Goal: Task Accomplishment & Management: Use online tool/utility

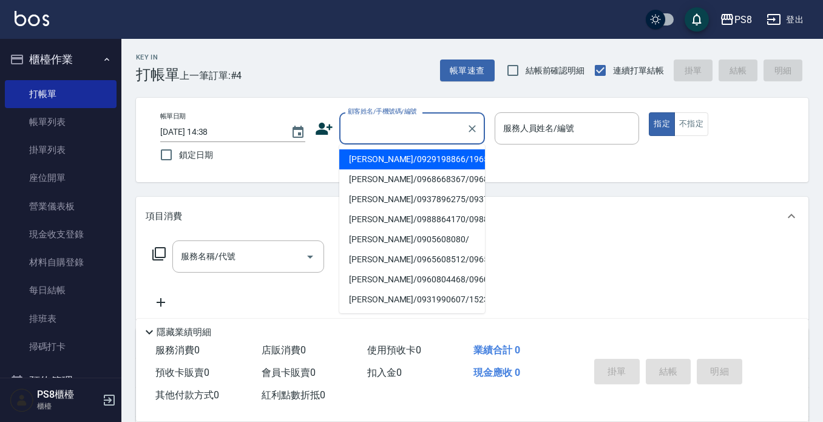
click at [412, 133] on input "顧客姓名/手機號碼/編號" at bounding box center [403, 128] width 117 height 21
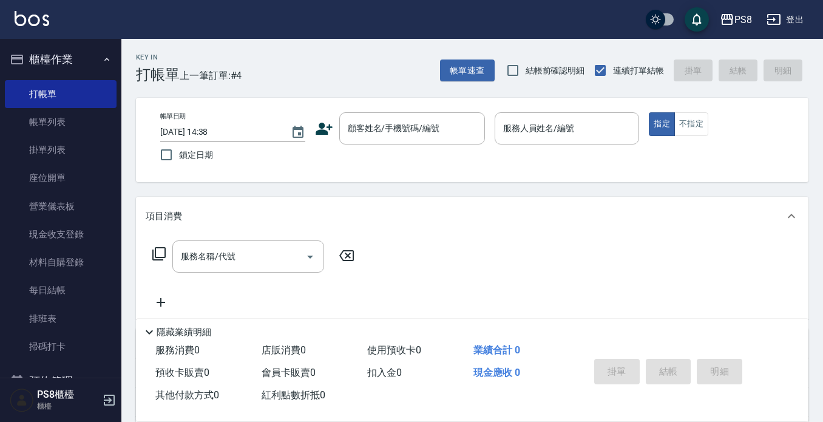
click at [321, 126] on icon at bounding box center [324, 129] width 17 height 12
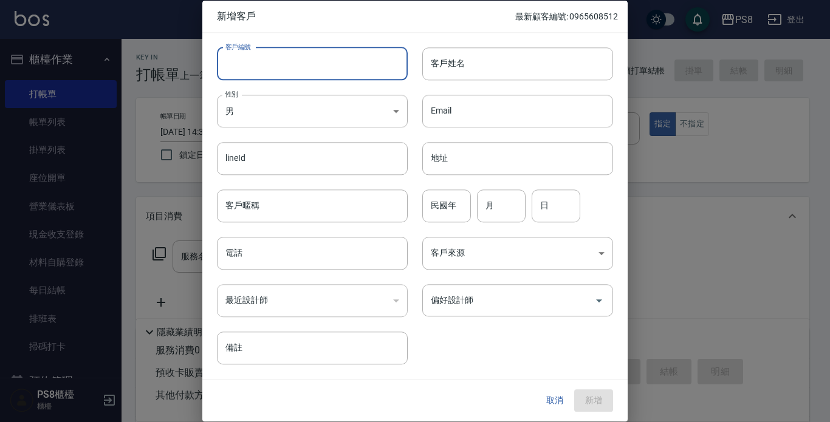
click at [290, 64] on input "客戶編號" at bounding box center [312, 63] width 191 height 33
type input "0937277137"
click at [460, 62] on input "客戶姓名" at bounding box center [517, 63] width 191 height 33
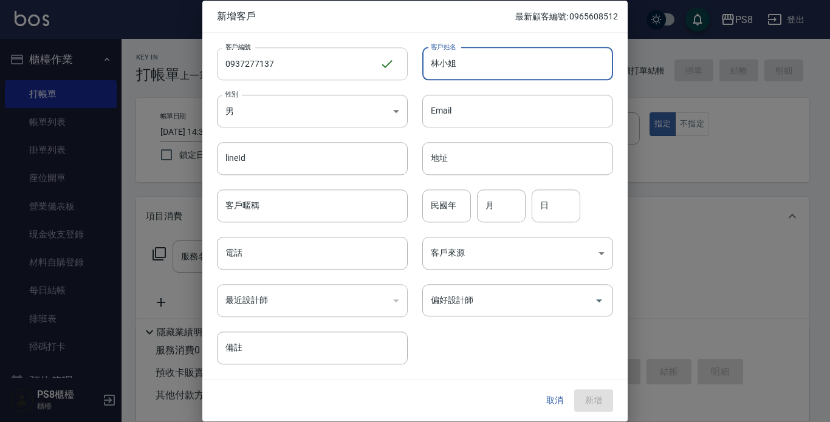
type input "林小姐"
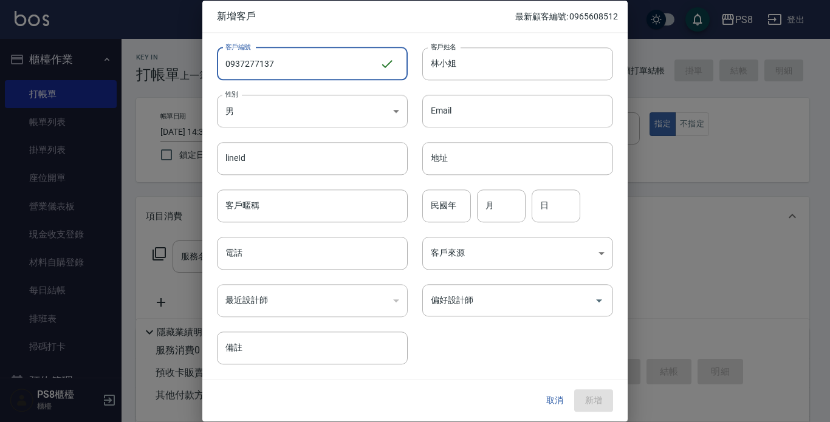
drag, startPoint x: 225, startPoint y: 59, endPoint x: 286, endPoint y: 55, distance: 60.8
click at [286, 55] on input "0937277137" at bounding box center [298, 63] width 163 height 33
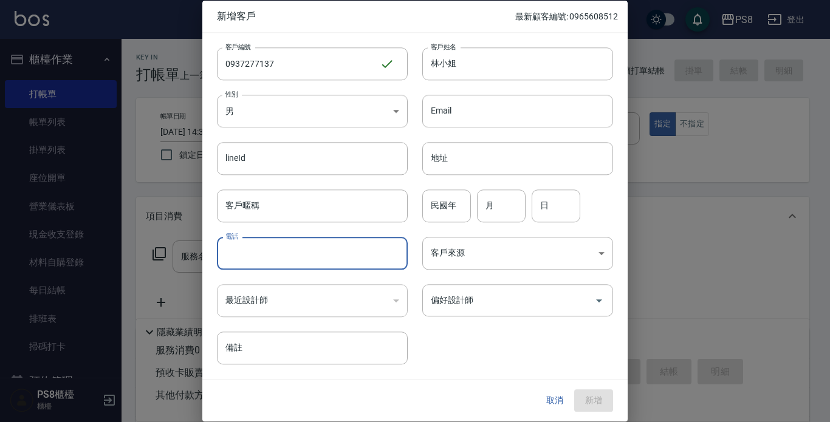
paste input "0937277137"
type input "0937277137"
click at [456, 210] on input "民國年" at bounding box center [446, 205] width 49 height 33
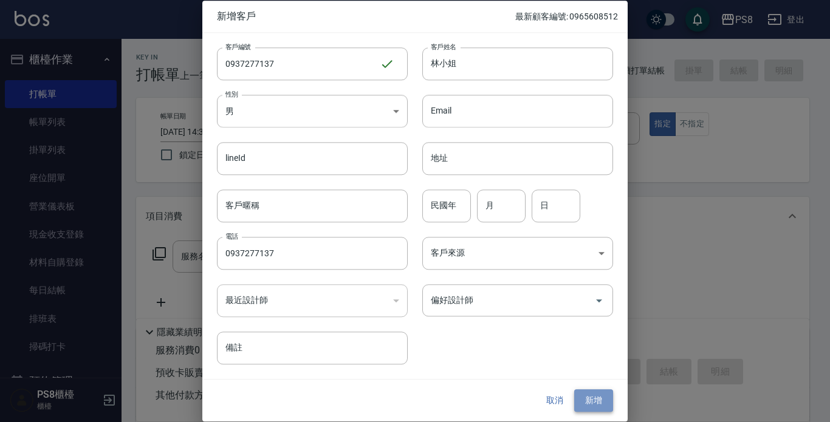
click at [596, 399] on button "新增" at bounding box center [593, 401] width 39 height 22
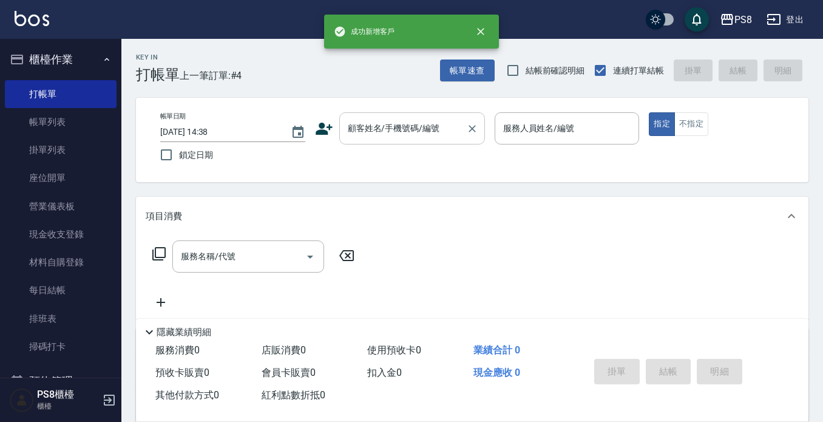
click at [405, 131] on input "顧客姓名/手機號碼/編號" at bounding box center [403, 128] width 117 height 21
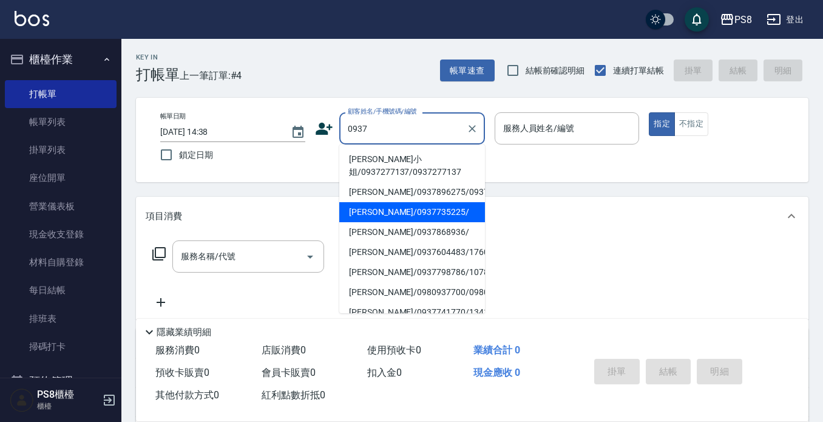
click at [406, 163] on li "林小姐/0937277137/0937277137" at bounding box center [412, 165] width 146 height 33
type input "林小姐/0937277137/0937277137"
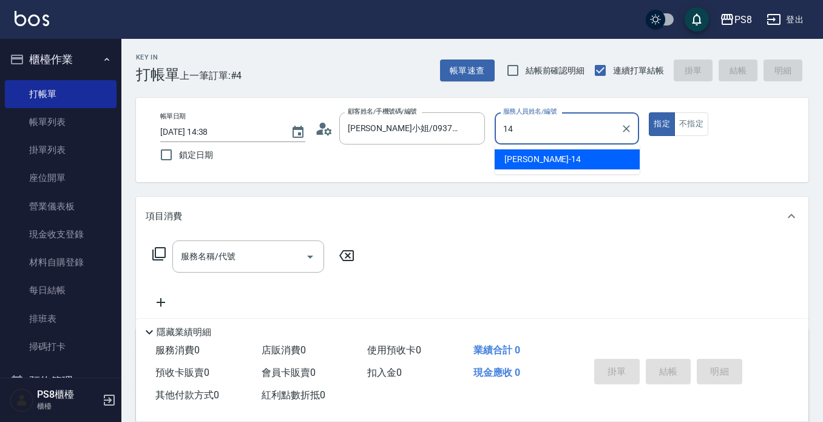
type input "Joan-14"
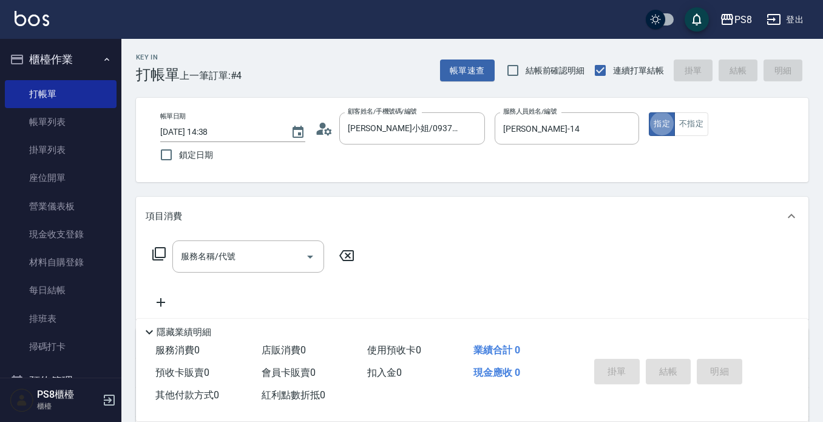
type button "true"
click at [237, 244] on div "服務名稱/代號" at bounding box center [248, 256] width 152 height 32
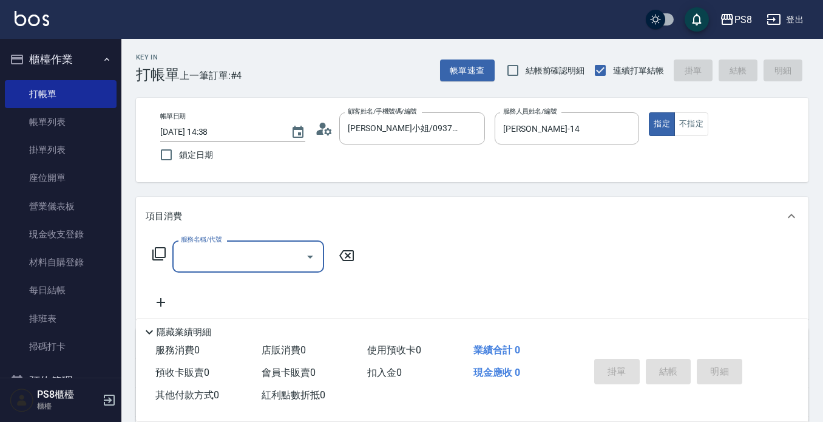
click at [238, 251] on input "服務名稱/代號" at bounding box center [239, 256] width 123 height 21
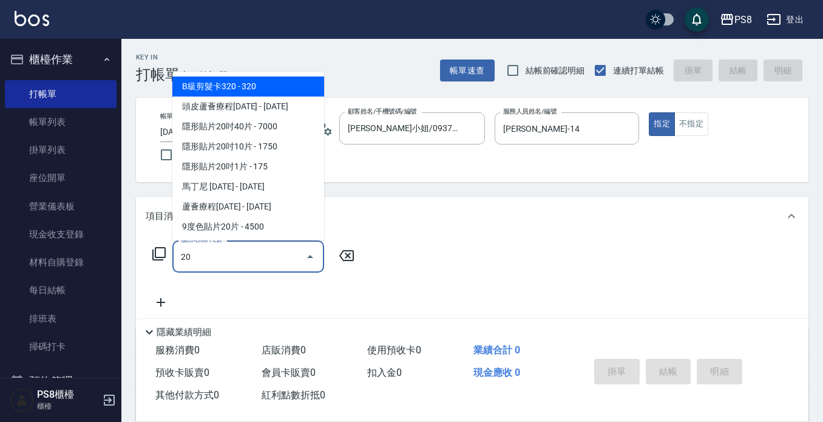
type input "2"
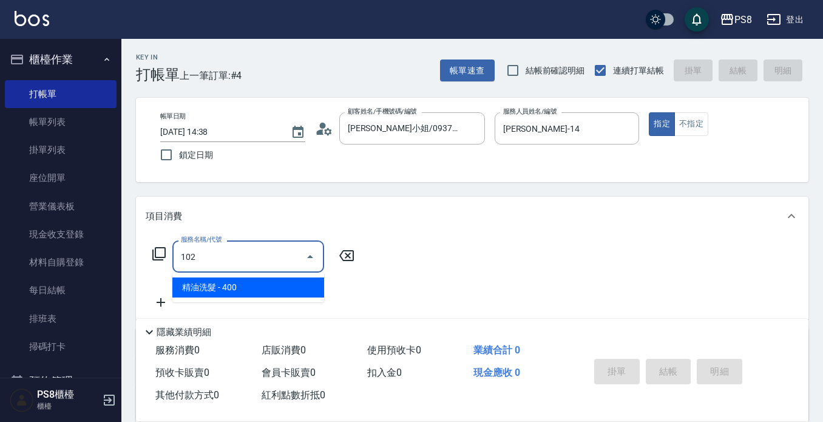
click at [235, 287] on span "精油洗髮 - 400" at bounding box center [248, 288] width 152 height 20
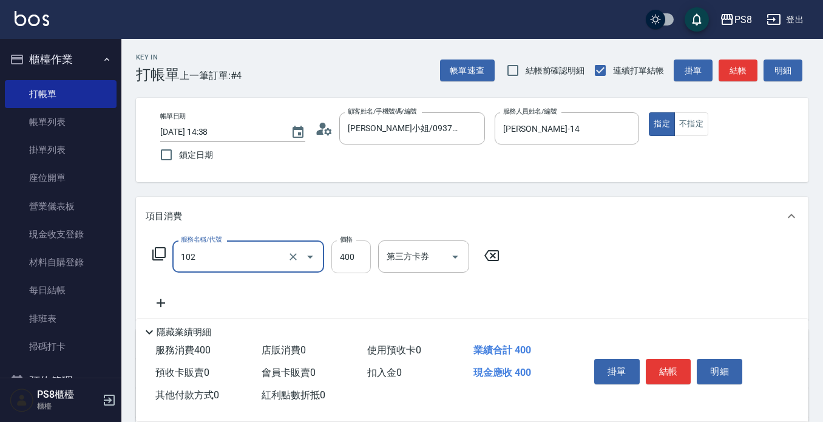
click at [367, 260] on input "400" at bounding box center [351, 256] width 39 height 33
type input "精油洗髮(102)"
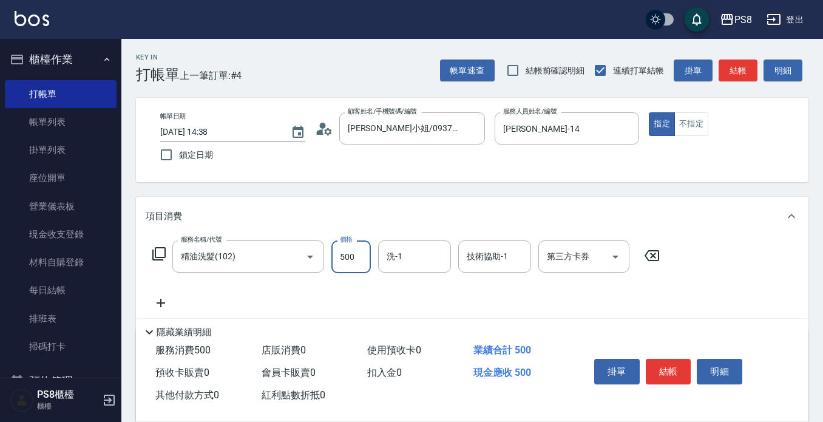
type input "500"
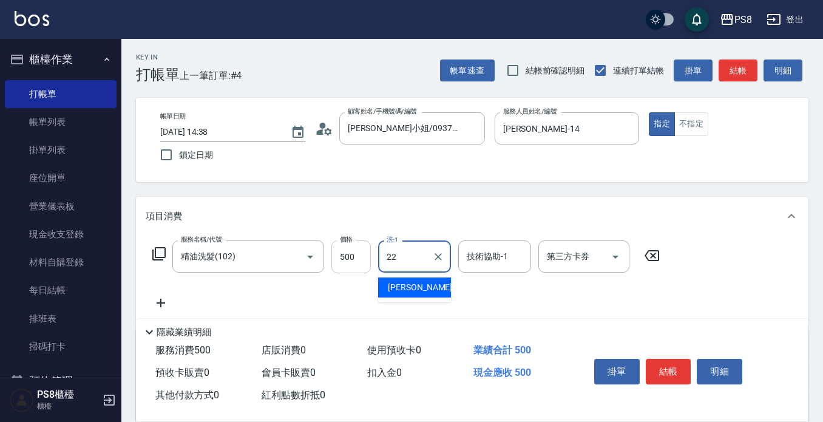
type input "珮安-22"
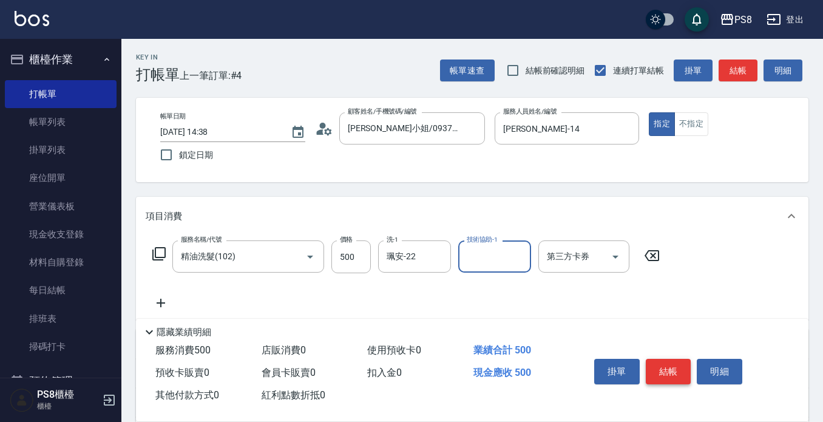
click at [667, 363] on button "結帳" at bounding box center [669, 372] width 46 height 26
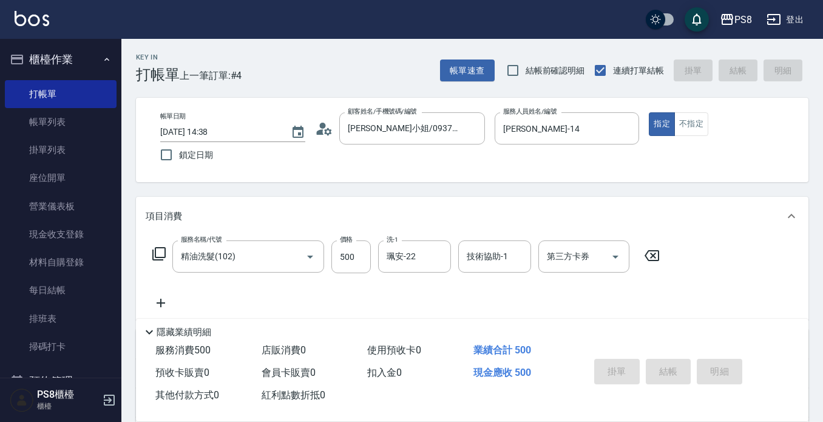
type input "2025/08/21 15:09"
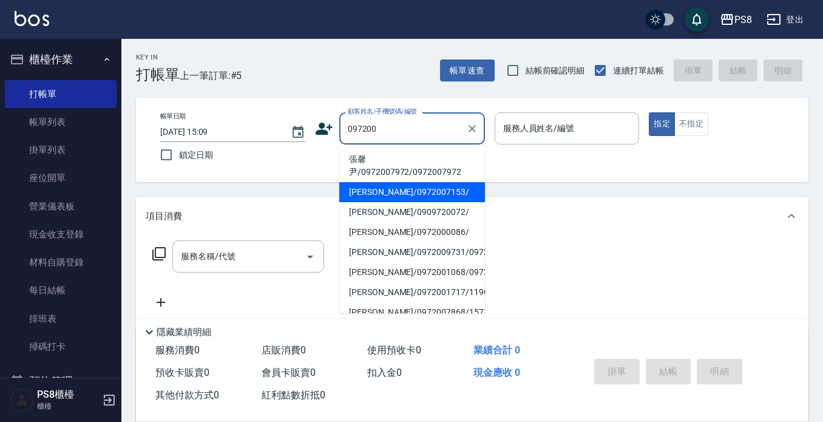
click at [395, 191] on li "陳柚今/0972007153/" at bounding box center [412, 192] width 146 height 20
type input "陳柚今/0972007153/"
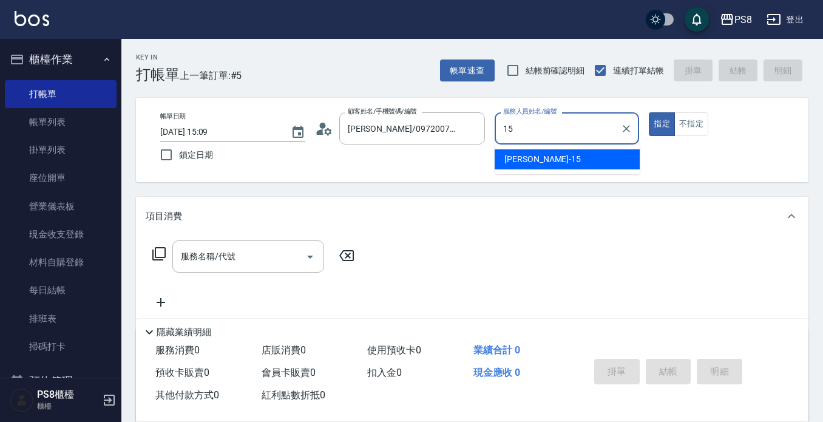
type input "EMMA-15"
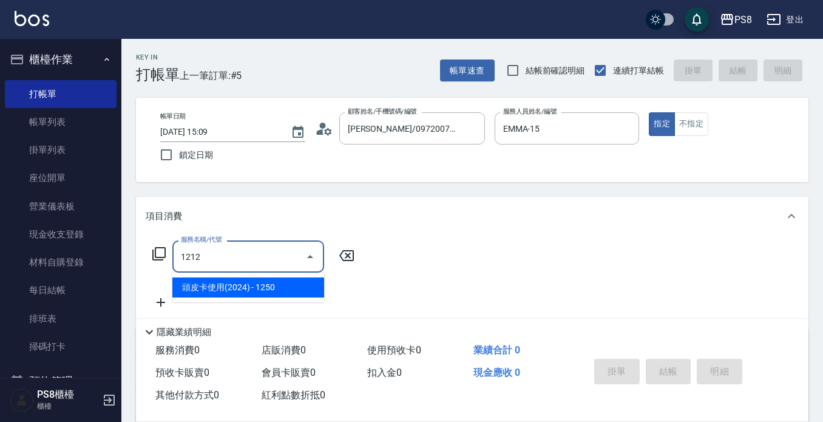
click at [304, 279] on span "頭皮卡使用(2024) - 1250" at bounding box center [248, 288] width 152 height 20
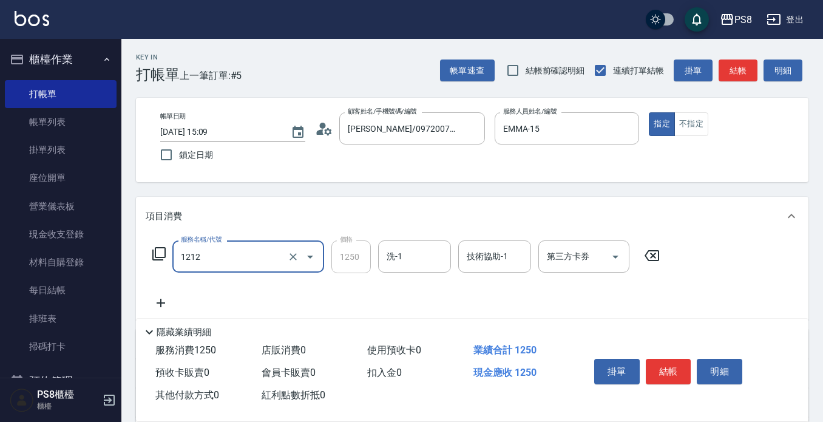
type input "頭皮卡使用(2024)(1212)"
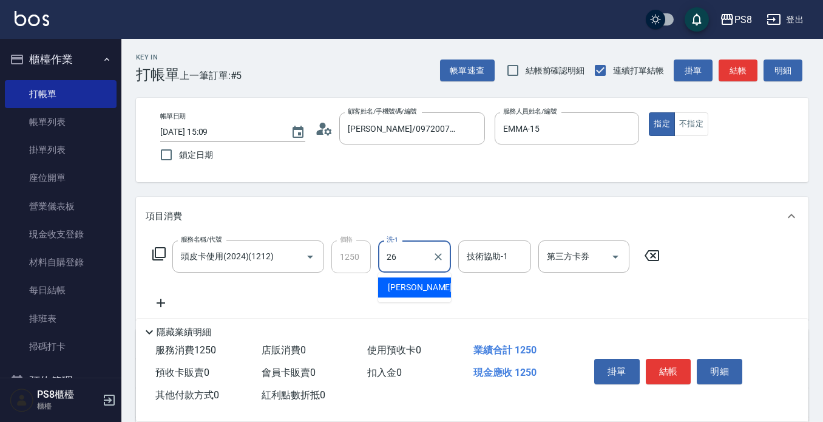
type input "苡真-26"
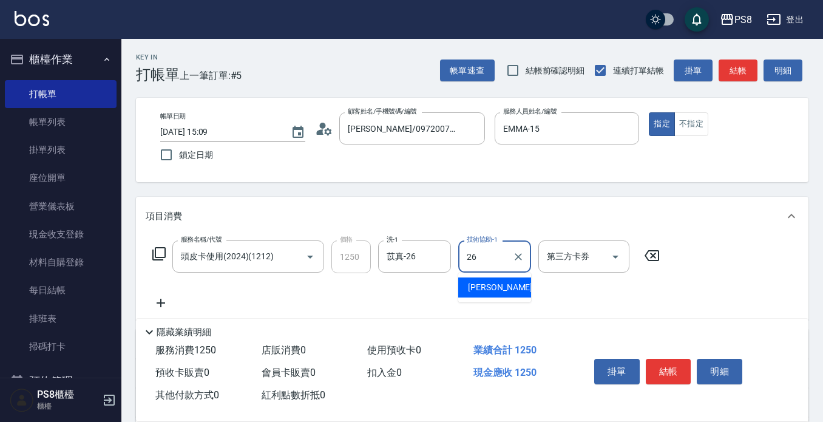
type input "苡真-26"
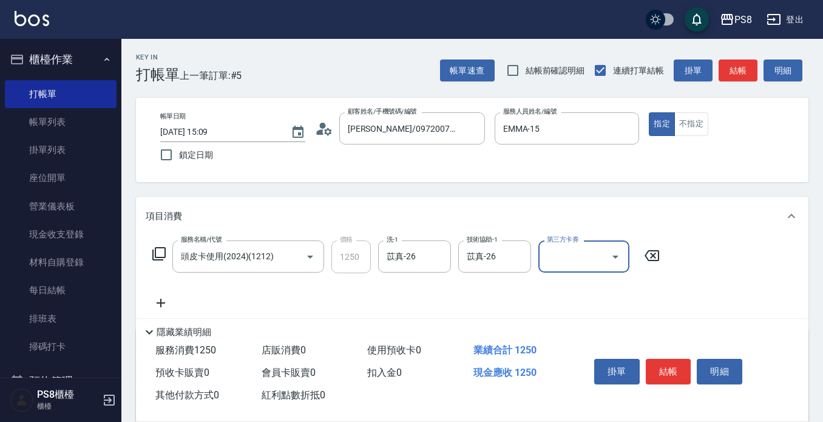
click at [623, 259] on button "Open" at bounding box center [615, 256] width 19 height 19
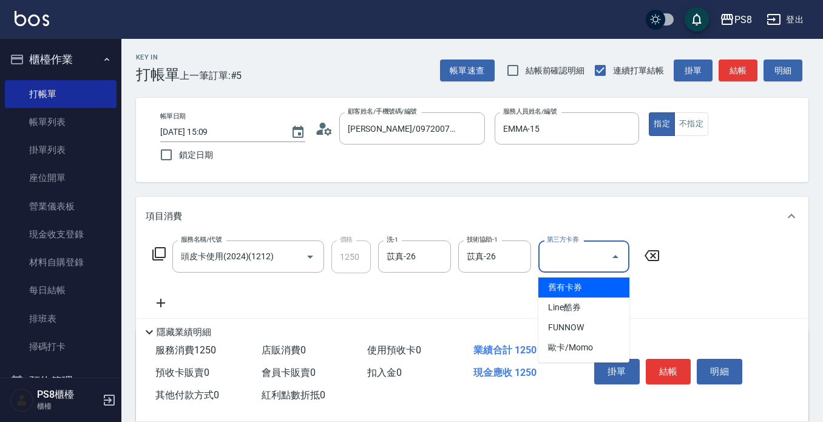
click at [587, 290] on span "舊有卡券" at bounding box center [584, 288] width 91 height 20
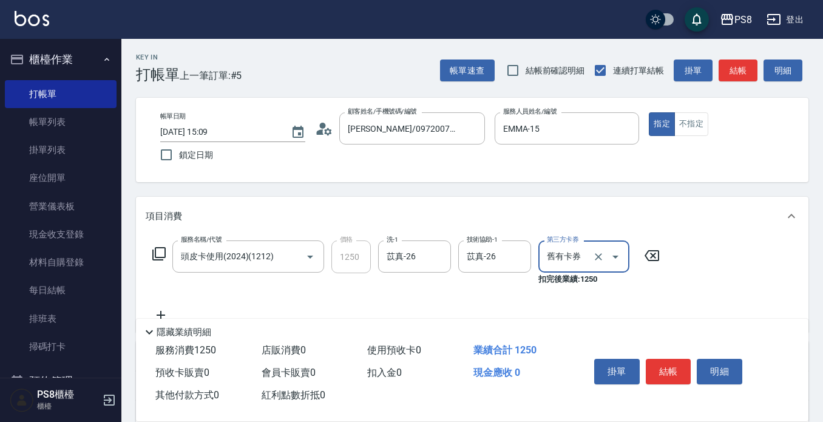
type input "舊有卡券"
click at [605, 196] on div "Key In 打帳單 上一筆訂單:#5 帳單速查 結帳前確認明細 連續打單結帳 掛單 結帳 明細 帳單日期 2025/08/21 15:09 鎖定日期 顧客姓…" at bounding box center [472, 321] width 702 height 565
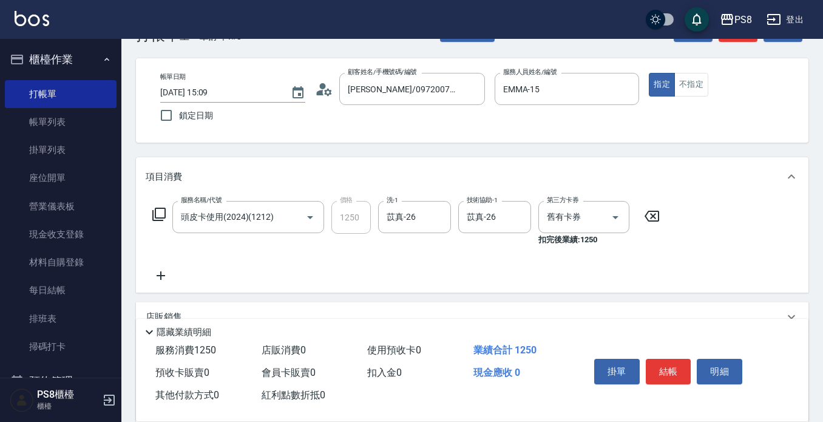
scroll to position [61, 0]
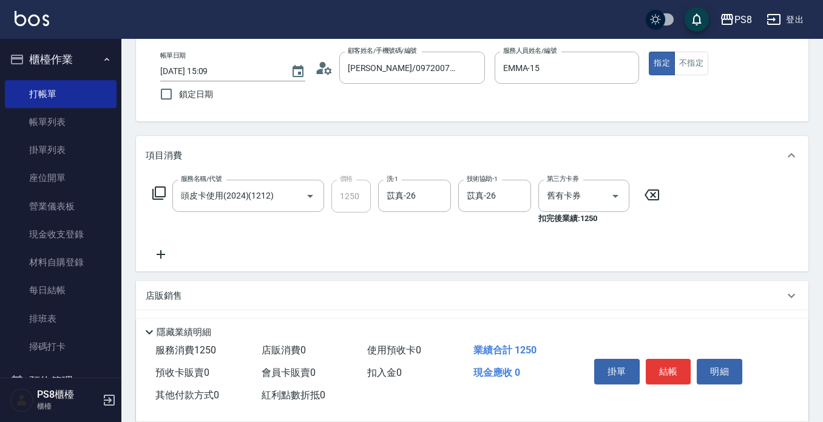
click at [161, 251] on icon at bounding box center [161, 254] width 9 height 9
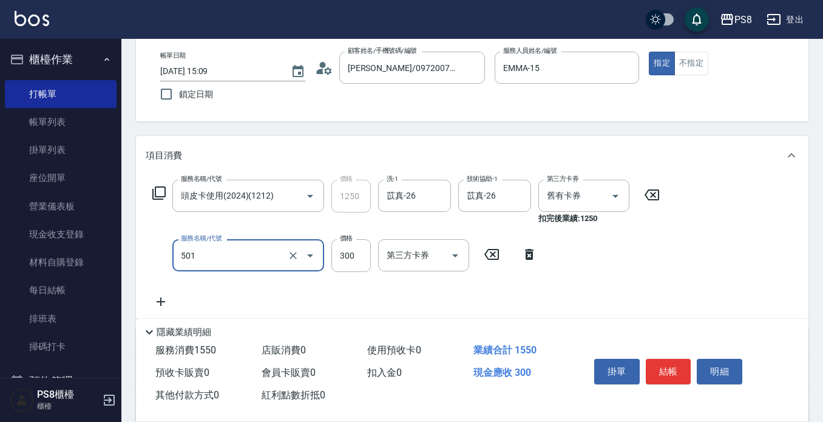
type input "自備護髮(501)"
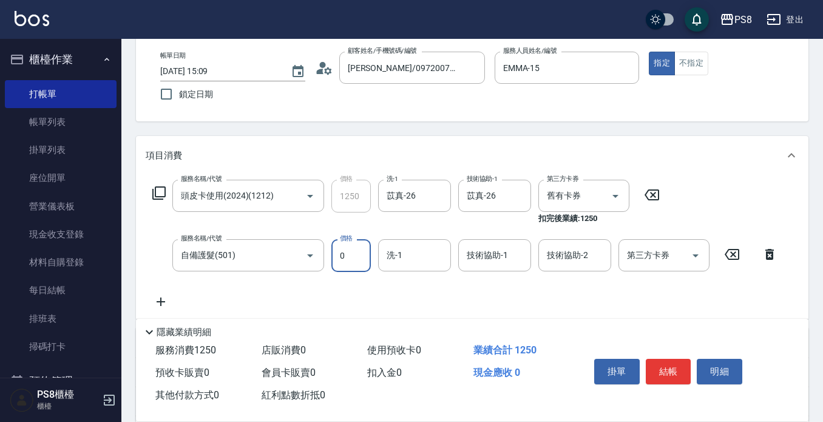
type input "0"
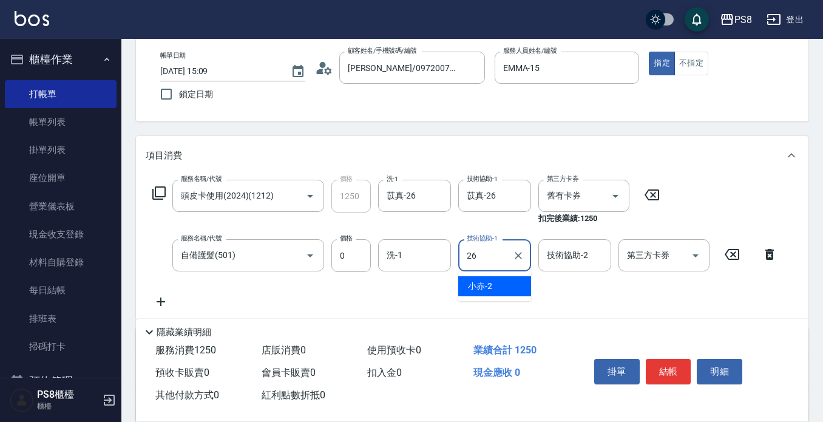
type input "苡真-26"
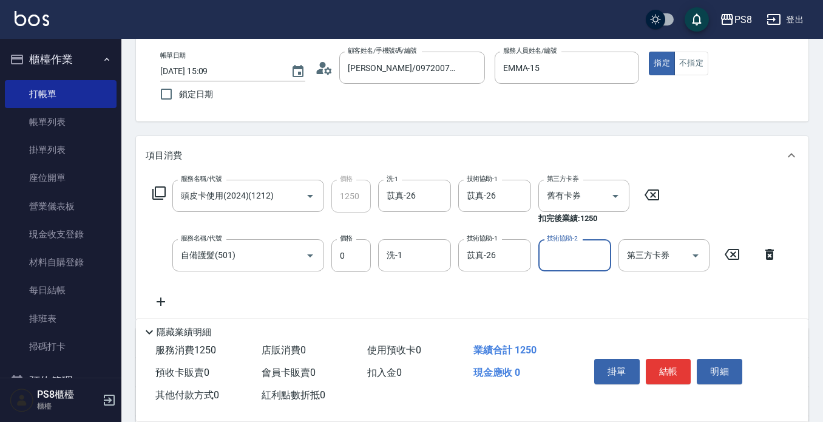
click at [435, 124] on div "Key In 打帳單 上一筆訂單:#5 帳單速查 結帳前確認明細 連續打單結帳 掛單 結帳 明細 帳單日期 2025/08/21 15:09 鎖定日期 顧客姓…" at bounding box center [472, 284] width 702 height 613
click at [671, 363] on button "結帳" at bounding box center [669, 372] width 46 height 26
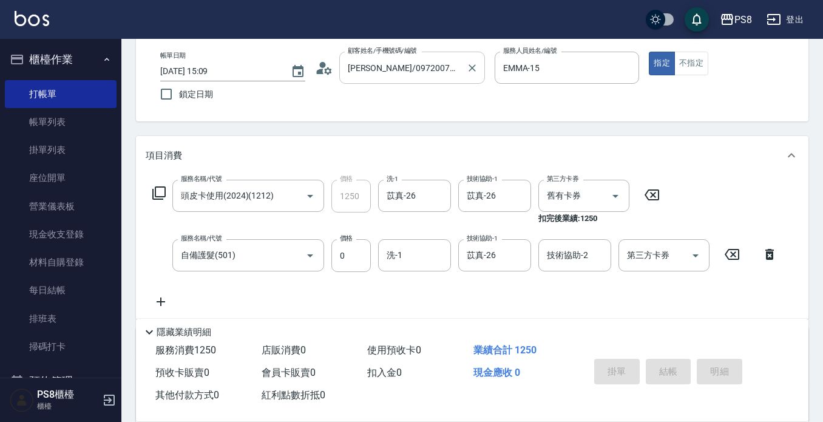
type input "2025/08/21 15:56"
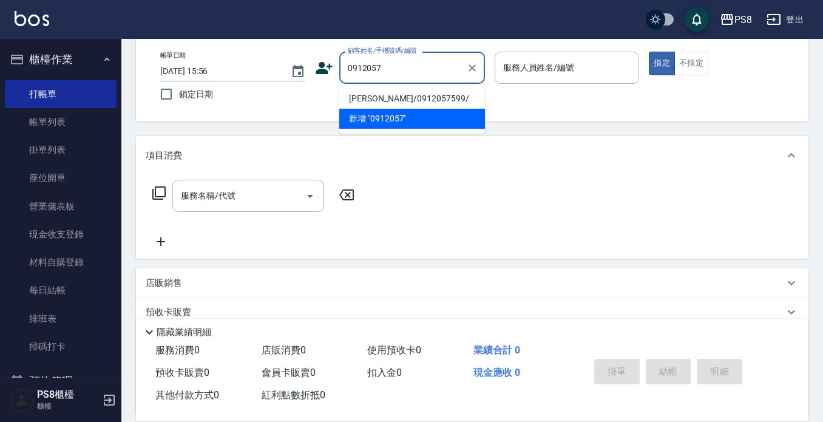
click at [400, 98] on li "吳美幸/0912057599/" at bounding box center [412, 99] width 146 height 20
type input "吳美幸/0912057599/"
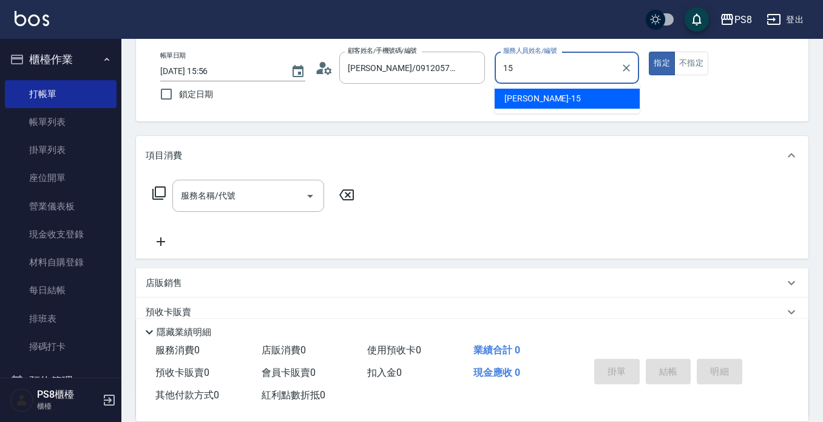
type input "EMMA-15"
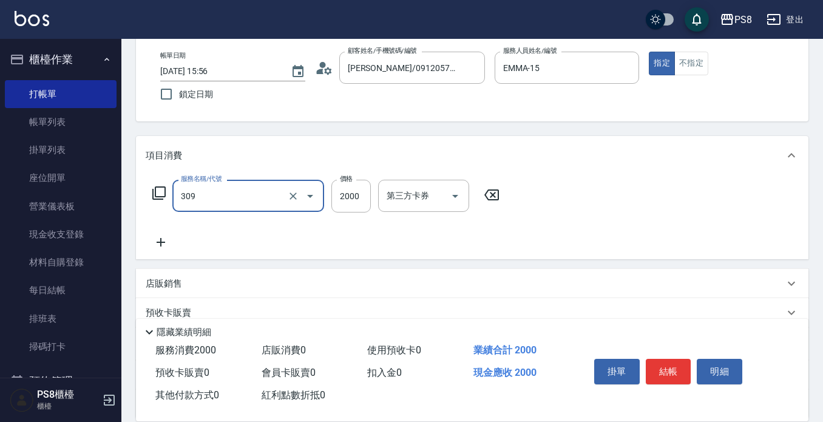
type input "嚴選溫塑(309)"
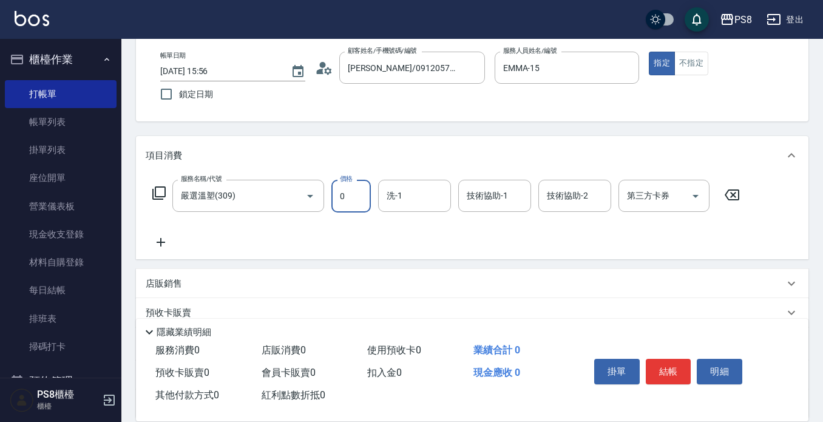
type input "0"
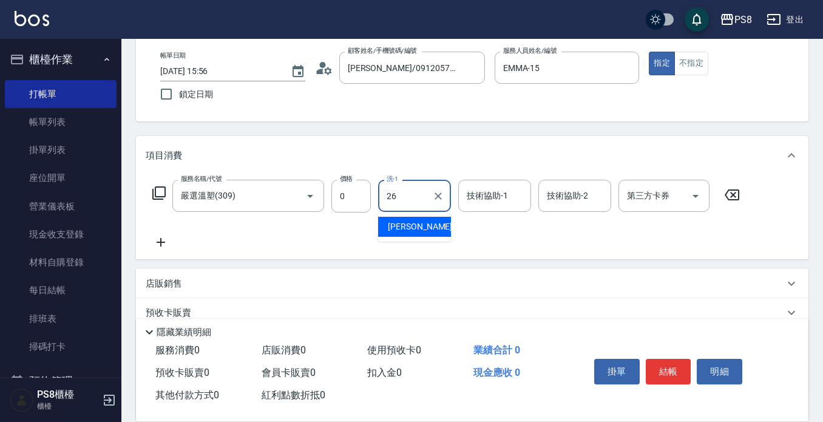
type input "苡真-26"
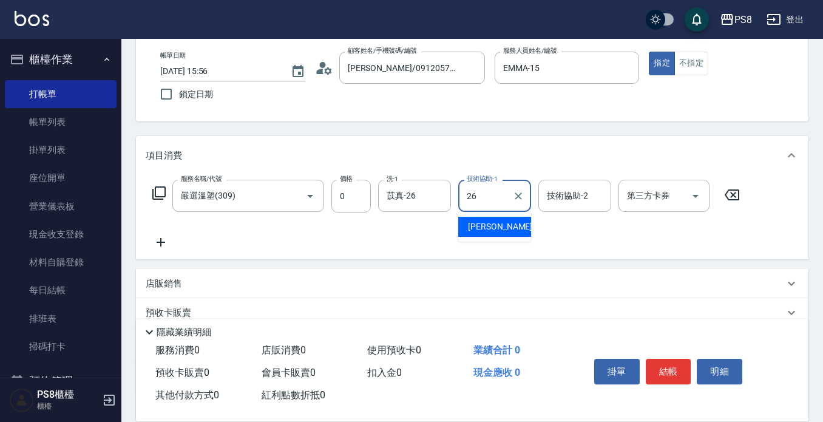
type input "苡真-26"
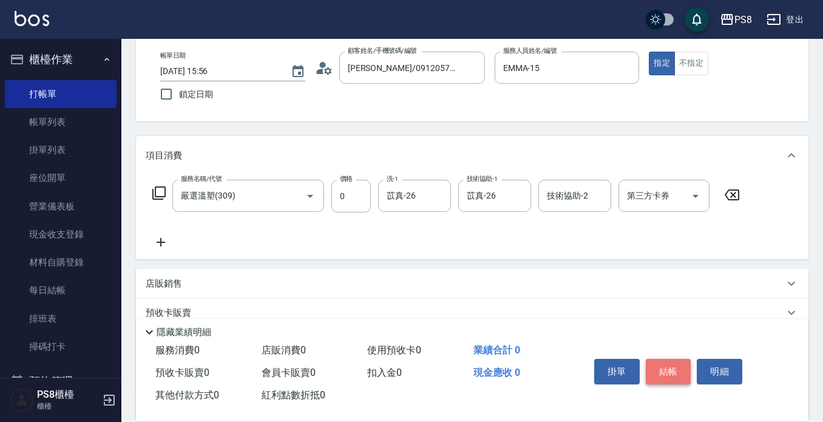
drag, startPoint x: 661, startPoint y: 363, endPoint x: 661, endPoint y: 355, distance: 8.5
click at [661, 363] on button "結帳" at bounding box center [669, 372] width 46 height 26
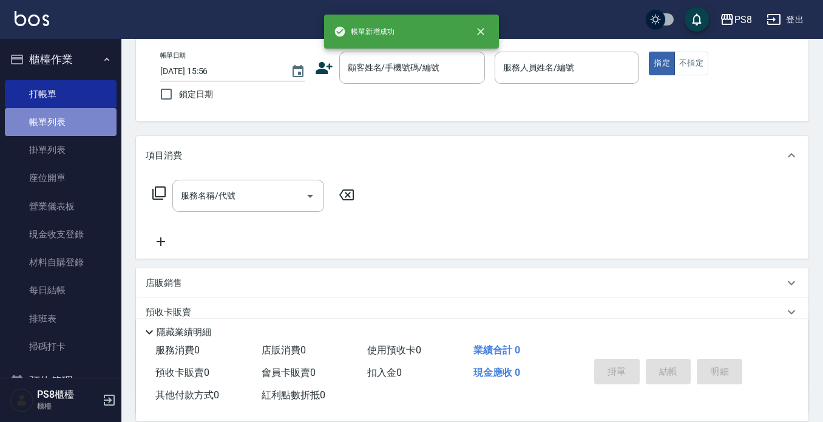
click at [66, 123] on link "帳單列表" at bounding box center [61, 122] width 112 height 28
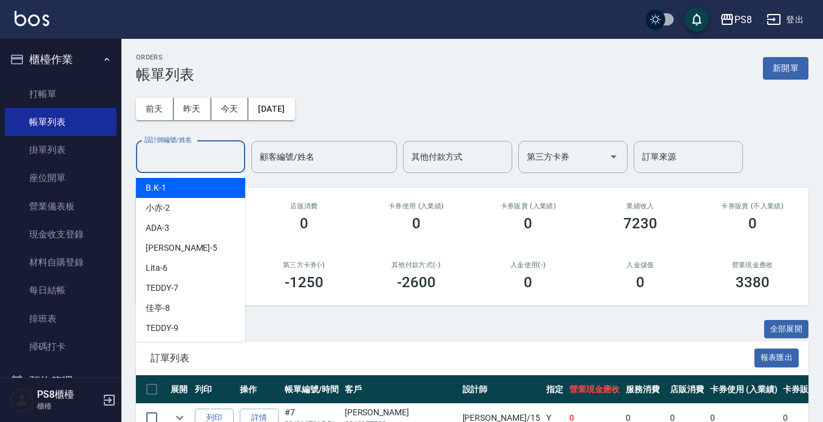
click at [230, 154] on input "設計師編號/姓名" at bounding box center [190, 156] width 98 height 21
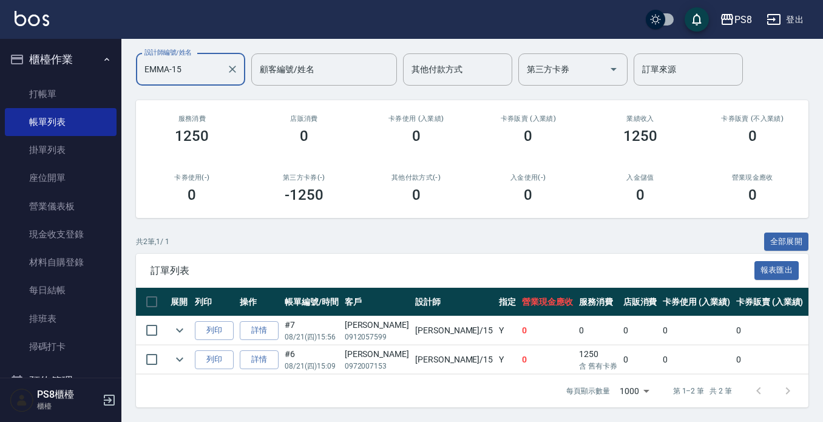
scroll to position [98, 0]
type input "EMMA-15"
click at [182, 329] on icon "expand row" at bounding box center [179, 331] width 7 height 4
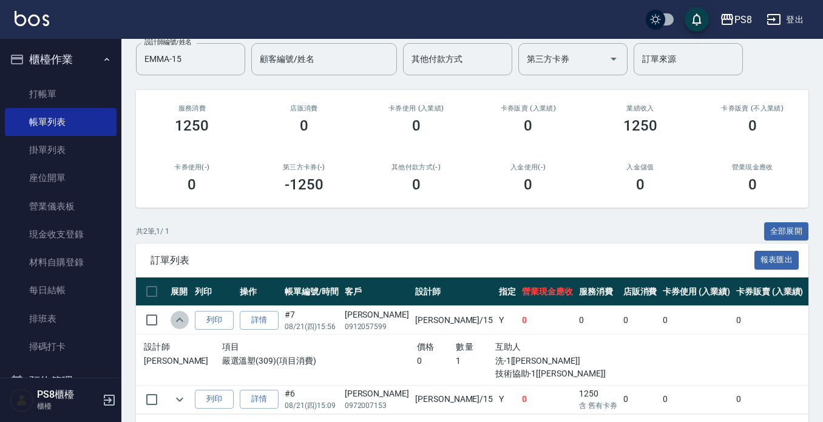
click at [182, 320] on icon "expand row" at bounding box center [179, 320] width 15 height 15
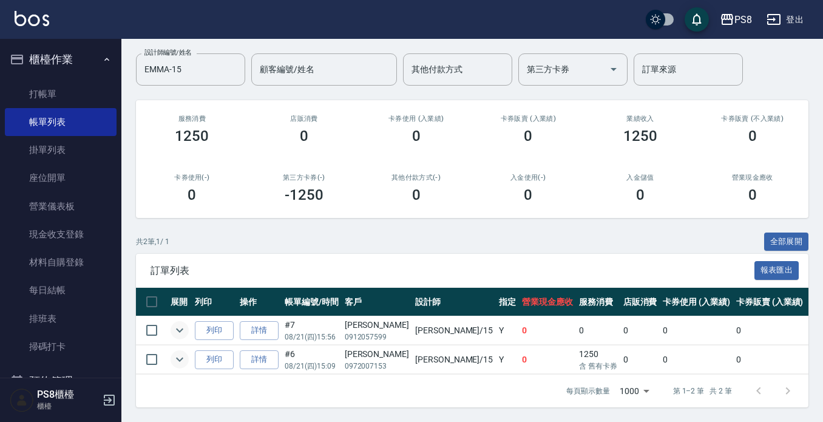
click at [177, 352] on icon "expand row" at bounding box center [179, 359] width 15 height 15
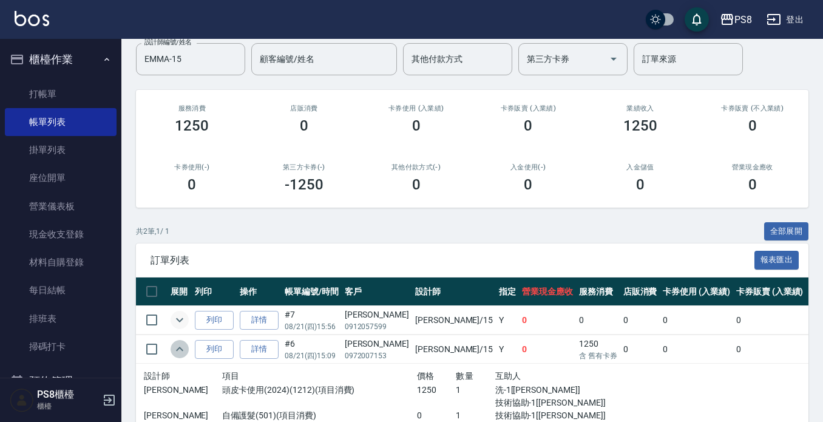
click at [177, 350] on icon "expand row" at bounding box center [179, 349] width 7 height 4
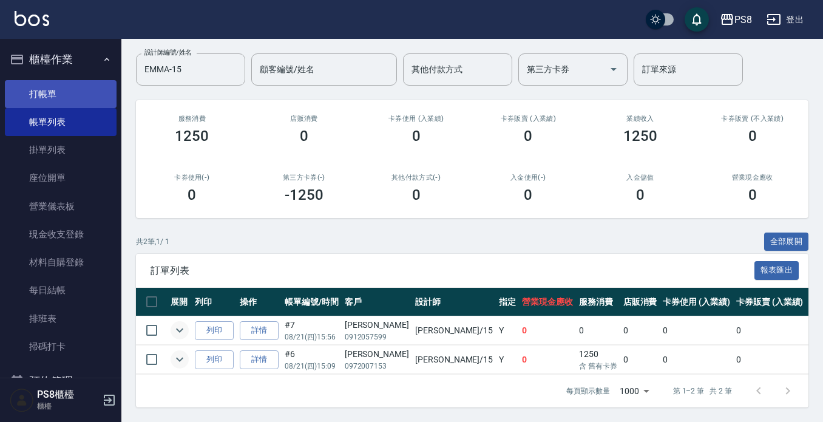
click at [72, 94] on link "打帳單" at bounding box center [61, 94] width 112 height 28
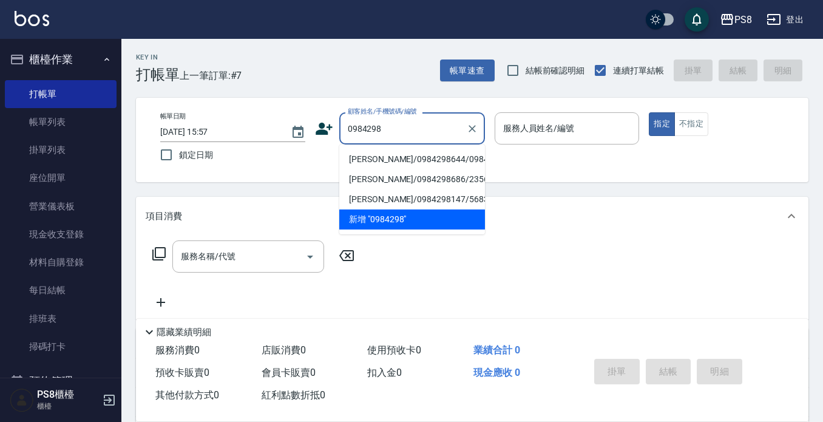
click at [374, 153] on li "鄭鈺婷/0984298644/0984298644" at bounding box center [412, 159] width 146 height 20
type input "鄭鈺婷/0984298644/0984298644"
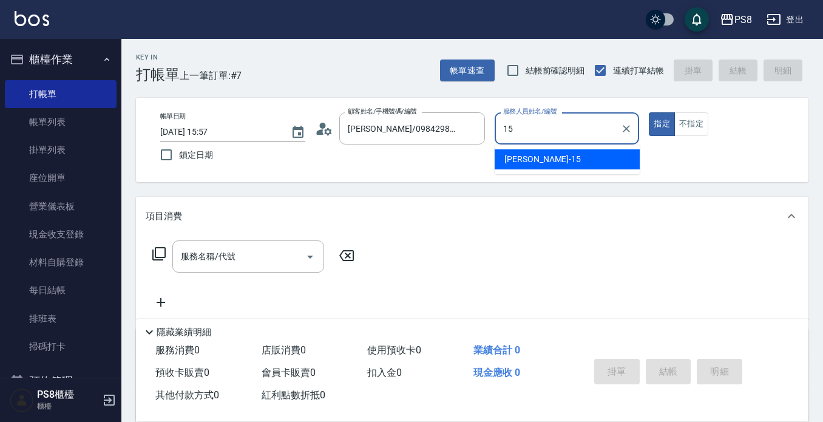
type input "EMMA-15"
type button "true"
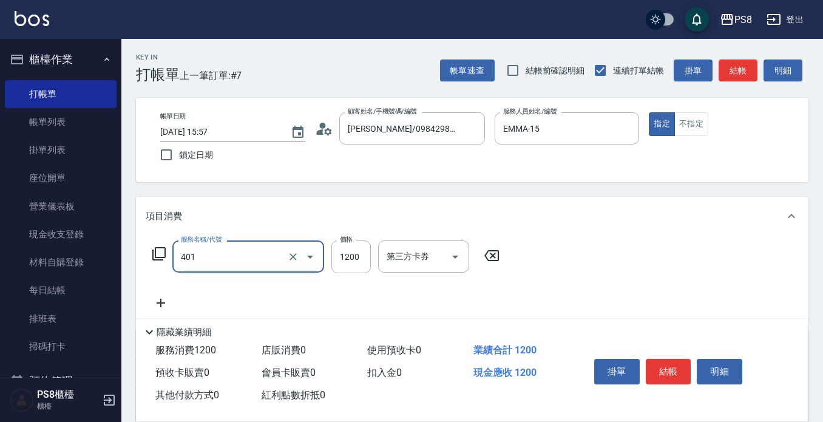
type input "基本染髮(401)"
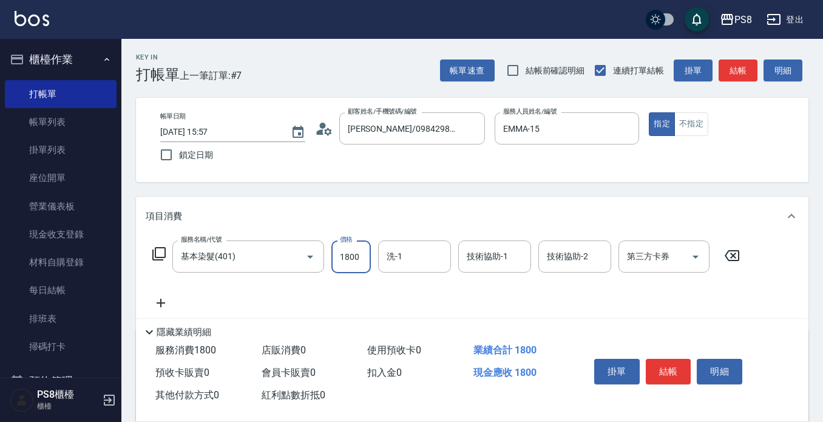
type input "1800"
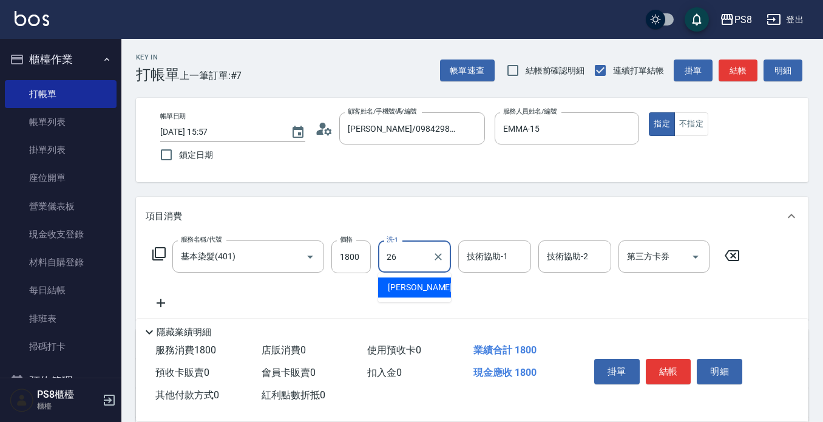
type input "苡真-26"
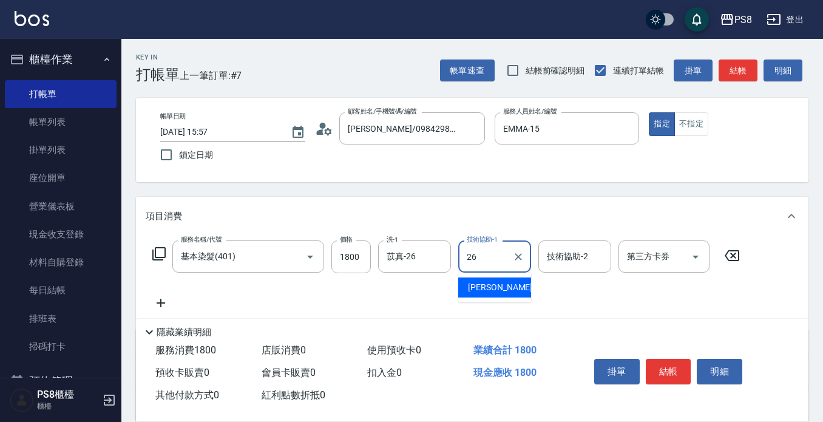
type input "苡真-26"
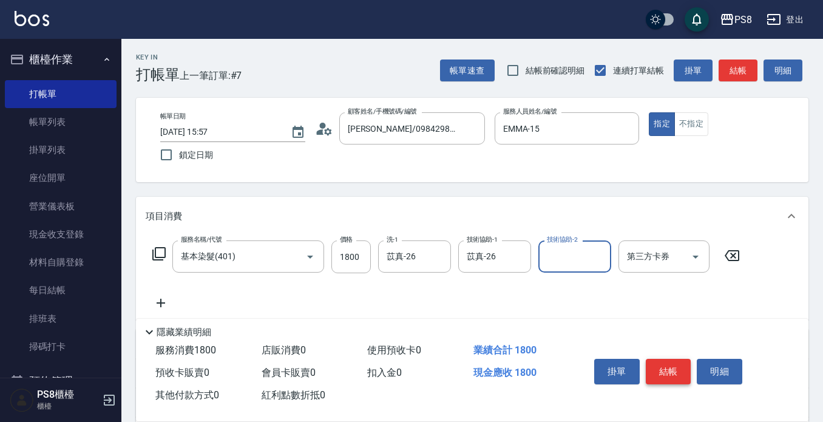
click at [673, 369] on button "結帳" at bounding box center [669, 372] width 46 height 26
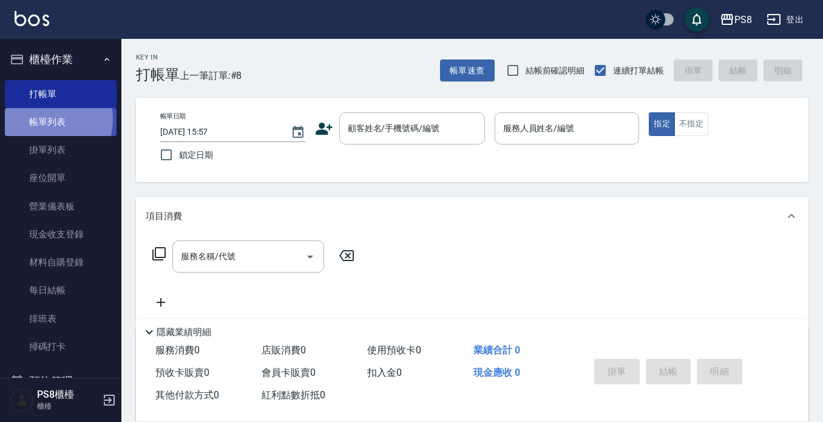
click at [43, 120] on link "帳單列表" at bounding box center [61, 122] width 112 height 28
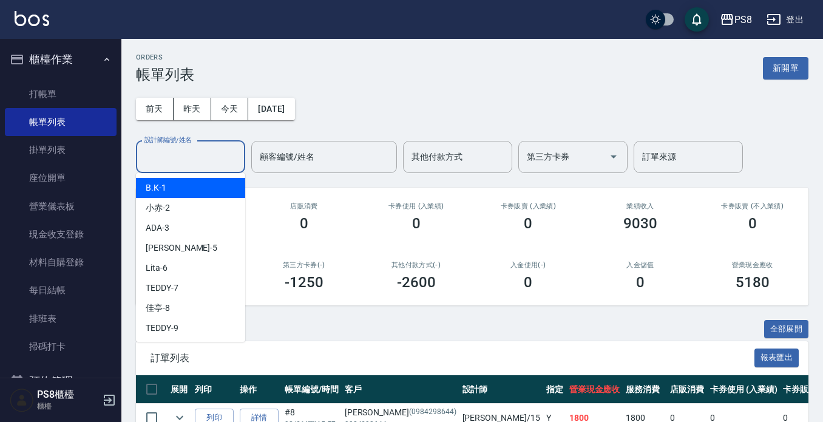
click at [205, 157] on input "設計師編號/姓名" at bounding box center [190, 156] width 98 height 21
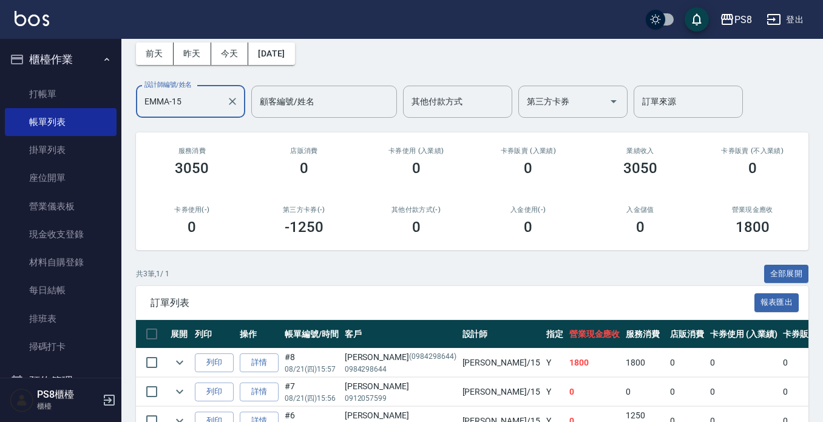
scroll to position [121, 0]
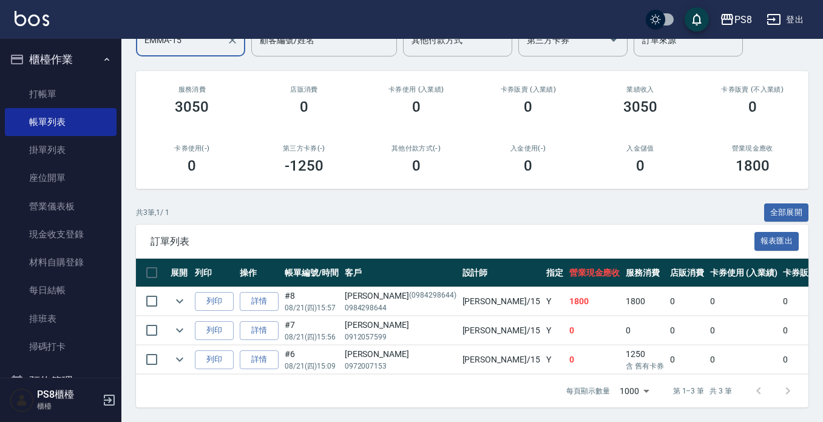
type input "EMMA-15"
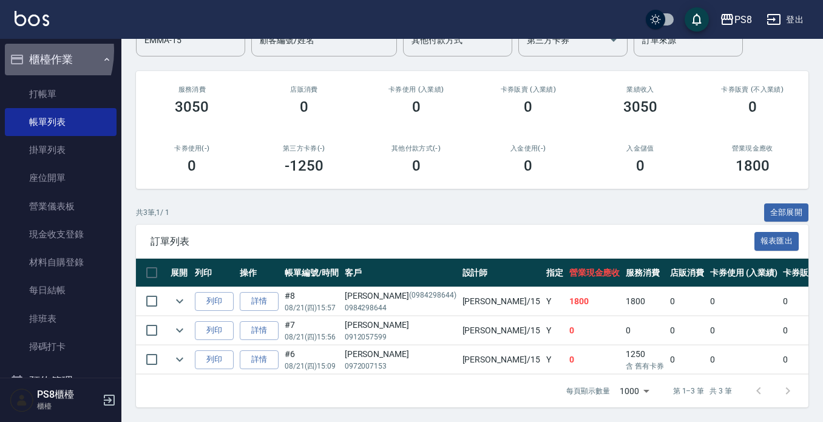
click at [18, 51] on button "櫃檯作業" at bounding box center [61, 60] width 112 height 32
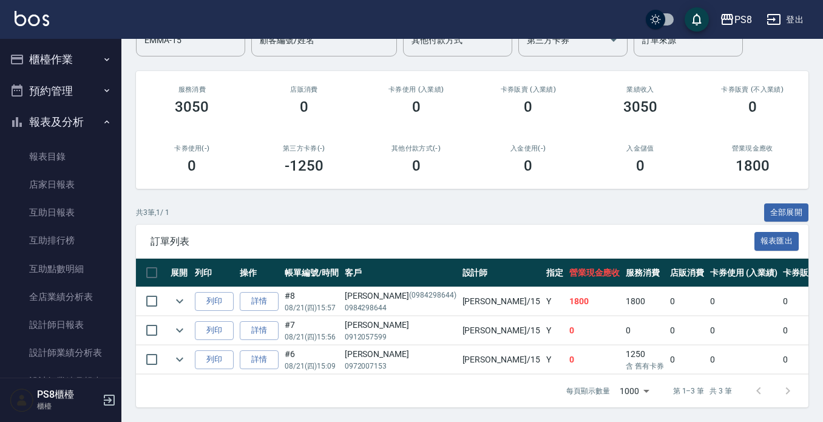
click at [62, 111] on button "報表及分析" at bounding box center [61, 122] width 112 height 32
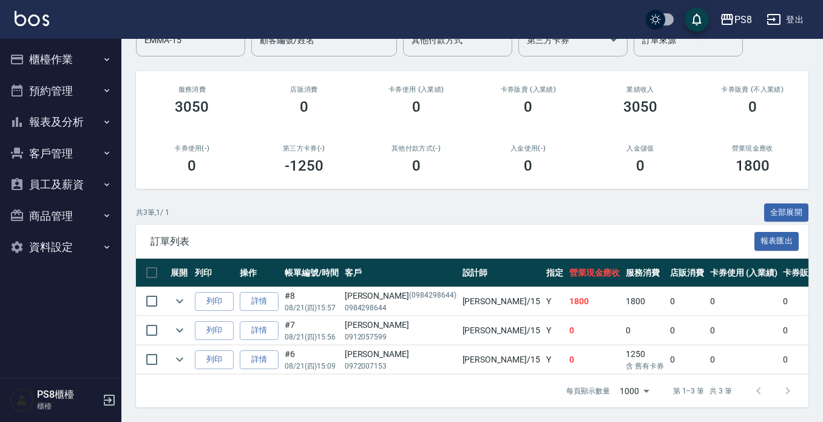
click at [64, 61] on button "櫃檯作業" at bounding box center [61, 60] width 112 height 32
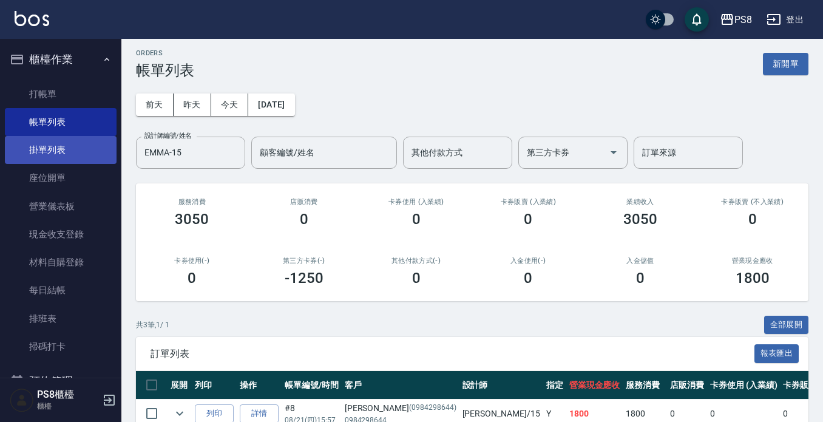
scroll to position [0, 0]
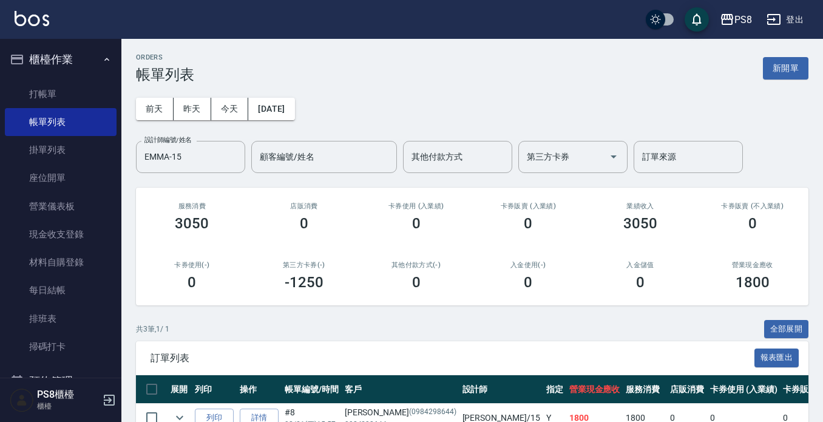
click at [78, 68] on button "櫃檯作業" at bounding box center [61, 60] width 112 height 32
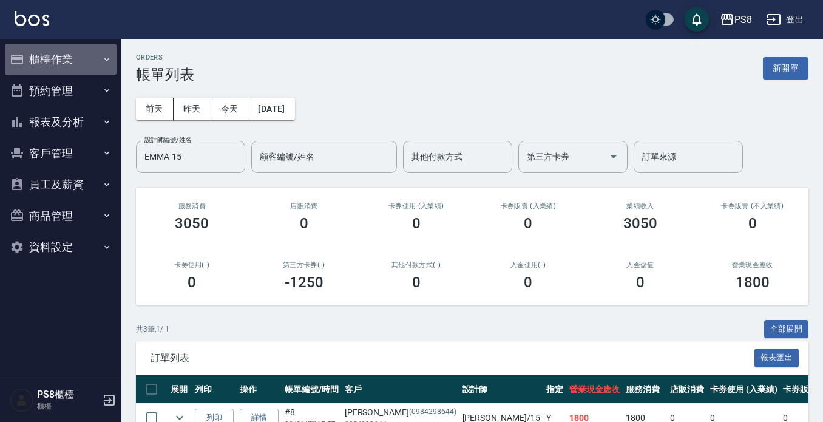
click at [66, 52] on button "櫃檯作業" at bounding box center [61, 60] width 112 height 32
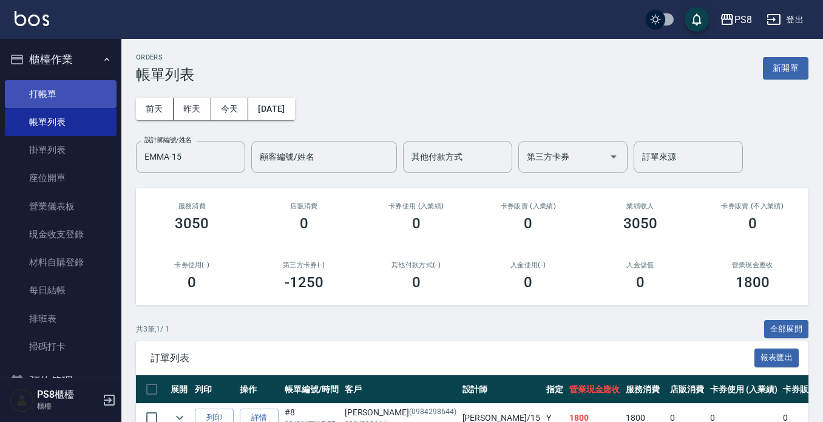
click at [69, 89] on link "打帳單" at bounding box center [61, 94] width 112 height 28
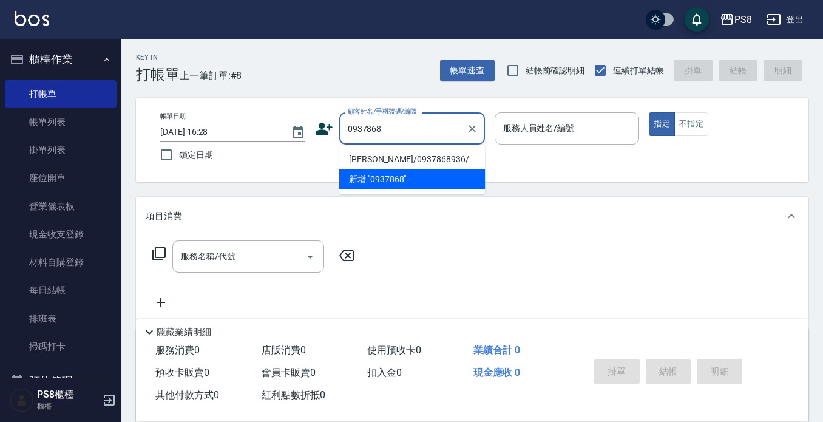
drag, startPoint x: 379, startPoint y: 153, endPoint x: 434, endPoint y: 160, distance: 55.7
click at [380, 153] on li "邱喬毓/0937868936/" at bounding box center [412, 159] width 146 height 20
type input "邱喬毓/0937868936/"
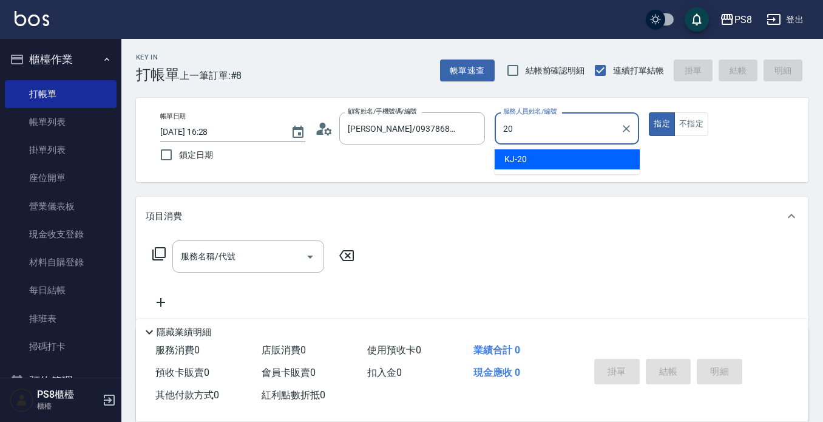
type input "KJ-20"
type button "true"
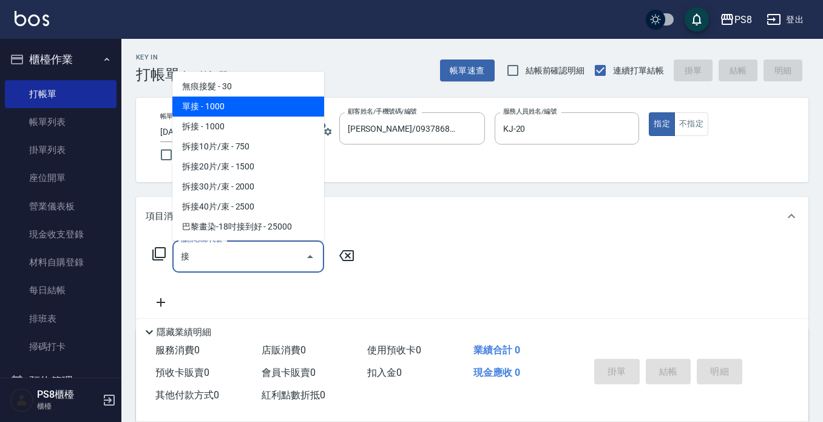
click at [230, 103] on span "單接 - 1000" at bounding box center [248, 107] width 152 height 20
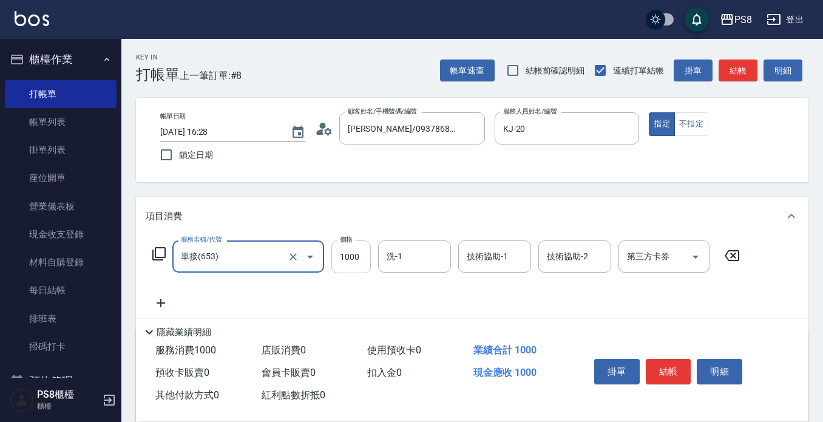
type input "單接(653)"
click at [363, 258] on input "1000" at bounding box center [351, 256] width 39 height 33
type input "1500"
click at [169, 301] on icon at bounding box center [161, 303] width 30 height 15
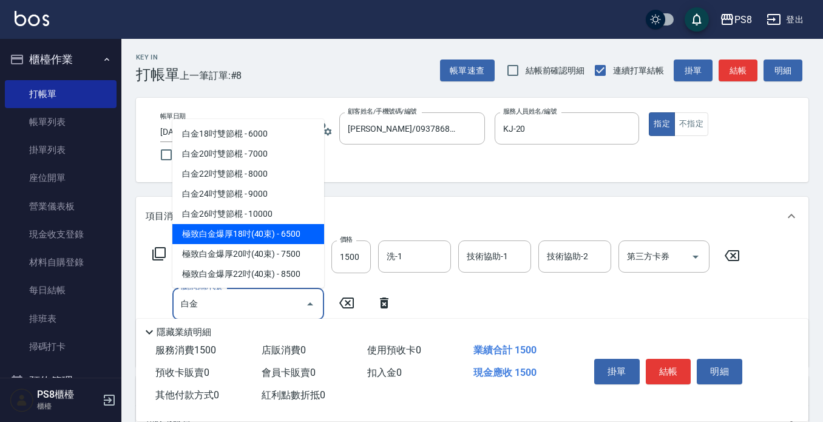
click at [279, 238] on span "極致白金爆厚18吋(40束) - 6500" at bounding box center [248, 234] width 152 height 20
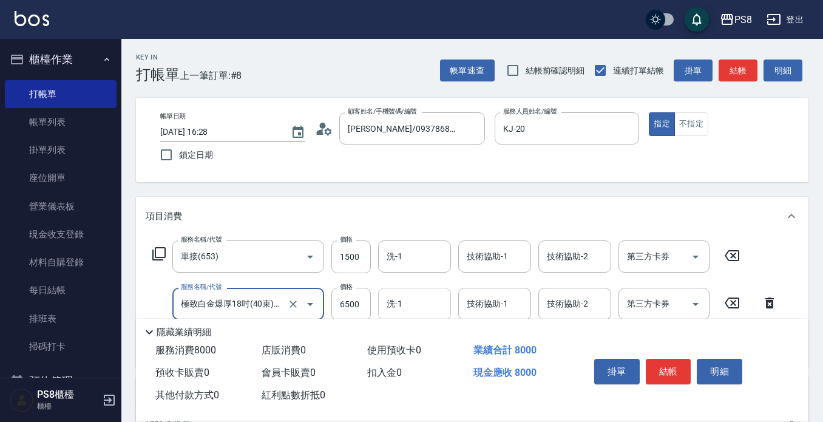
scroll to position [217, 0]
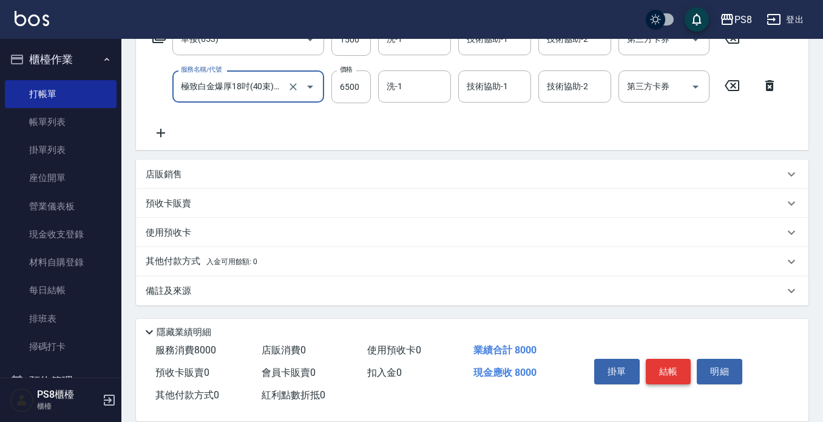
type input "極致白金爆厚18吋(40束)(G86)"
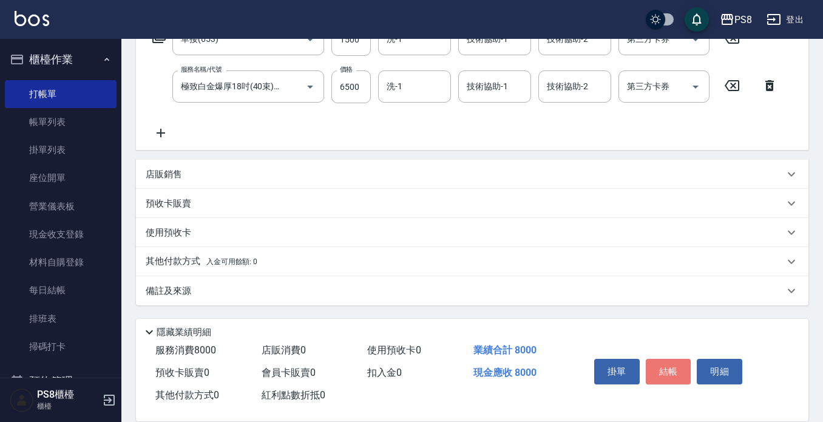
click at [678, 372] on button "結帳" at bounding box center [669, 372] width 46 height 26
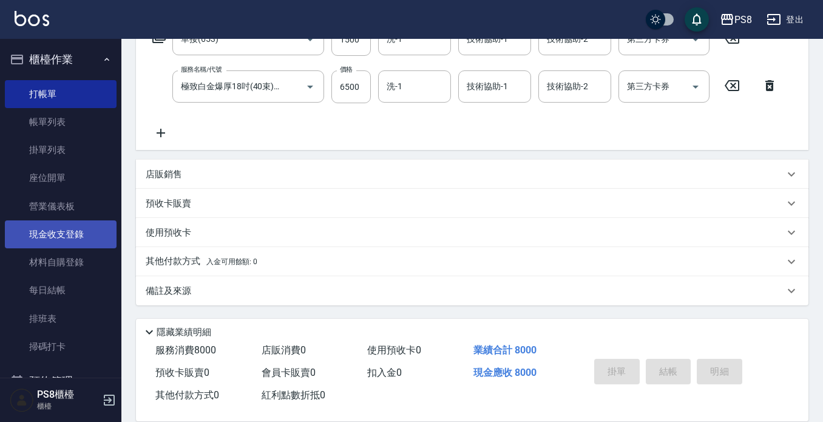
type input "2025/08/21 16:29"
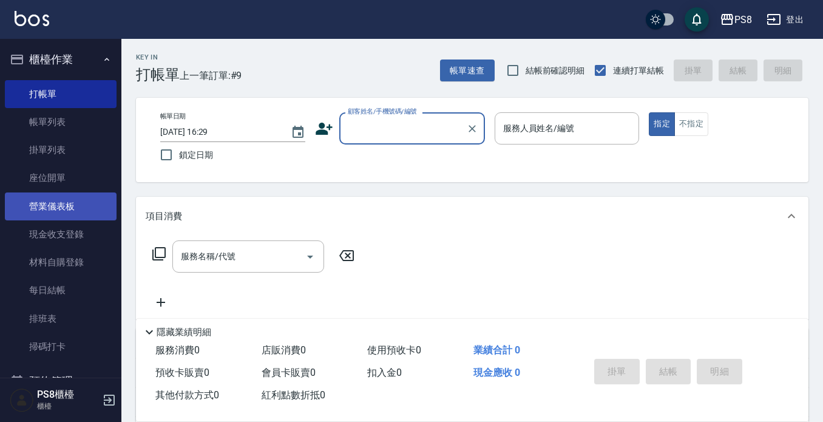
scroll to position [121, 0]
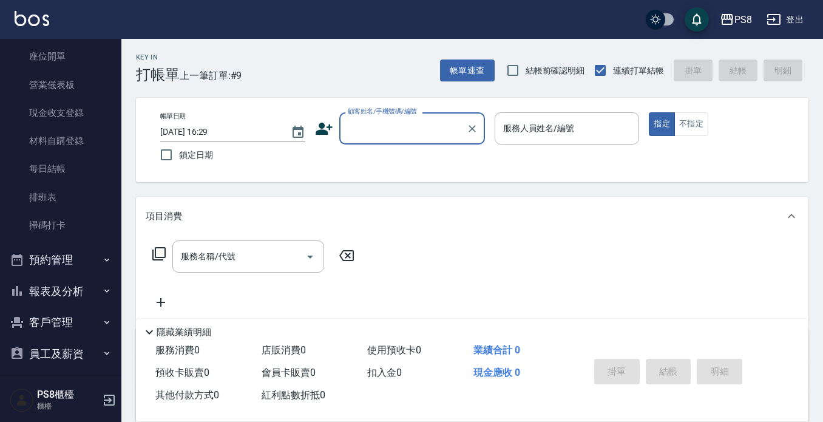
click at [66, 319] on button "客戶管理" at bounding box center [61, 323] width 112 height 32
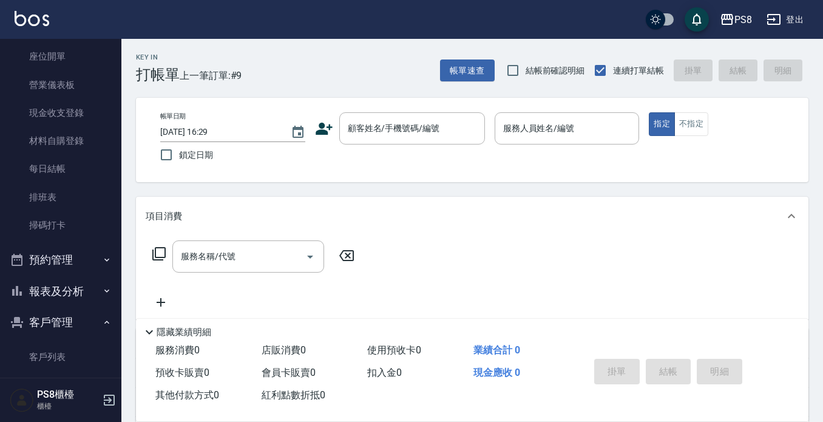
click at [74, 261] on button "預約管理" at bounding box center [61, 260] width 112 height 32
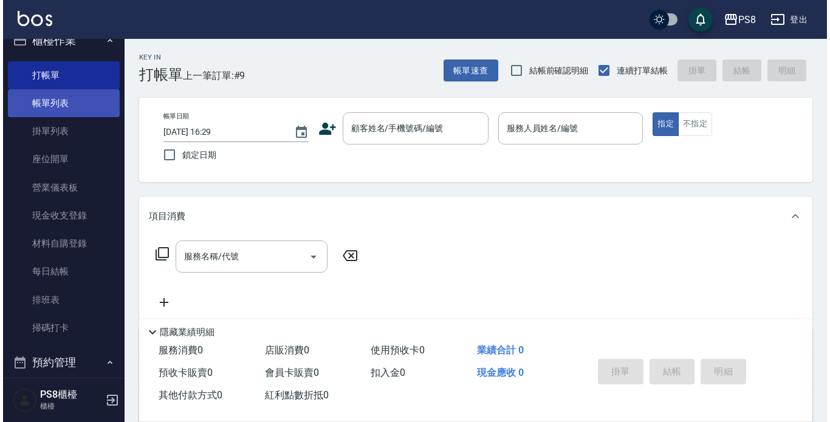
scroll to position [14, 0]
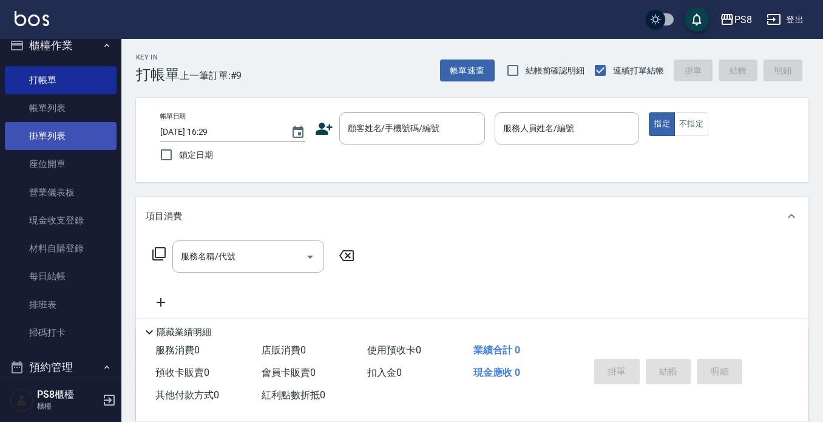
click at [73, 134] on link "掛單列表" at bounding box center [61, 136] width 112 height 28
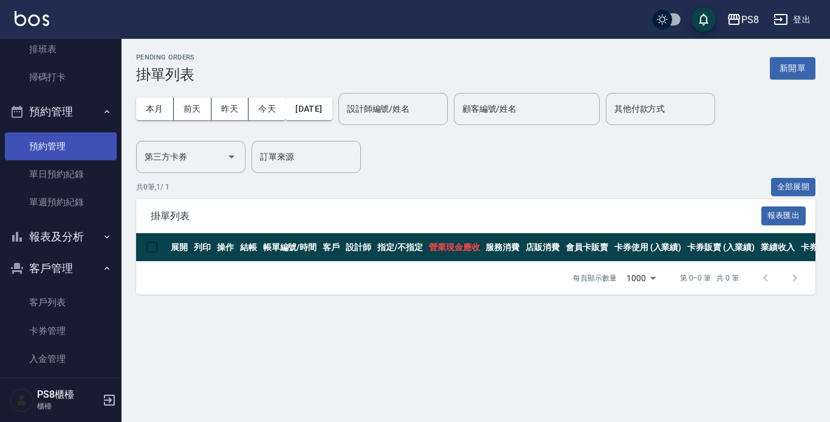
scroll to position [378, 0]
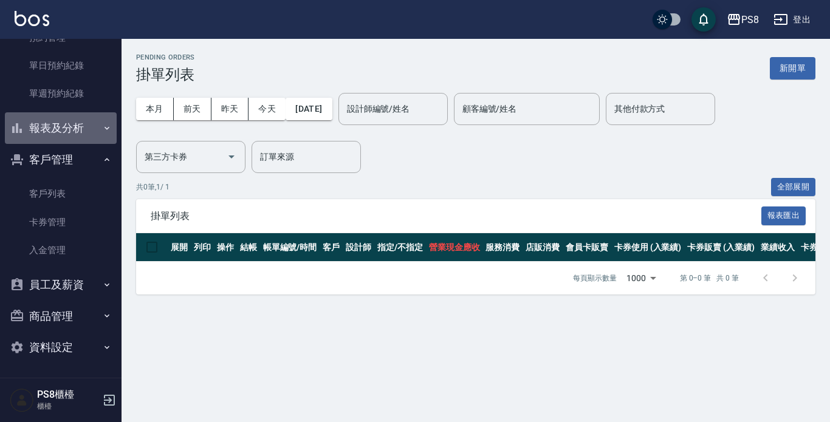
click at [75, 135] on button "報表及分析" at bounding box center [61, 128] width 112 height 32
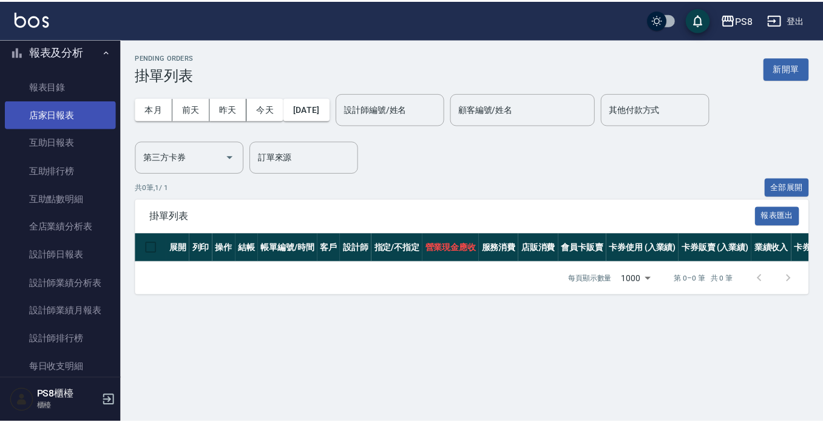
scroll to position [500, 0]
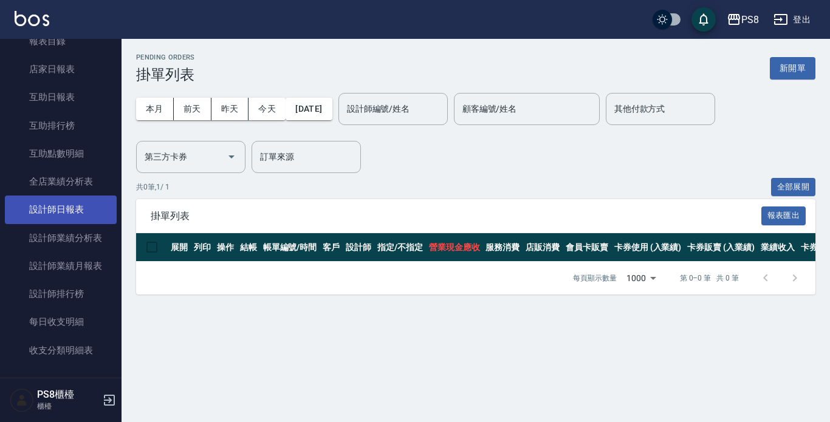
click at [76, 203] on link "設計師日報表" at bounding box center [61, 210] width 112 height 28
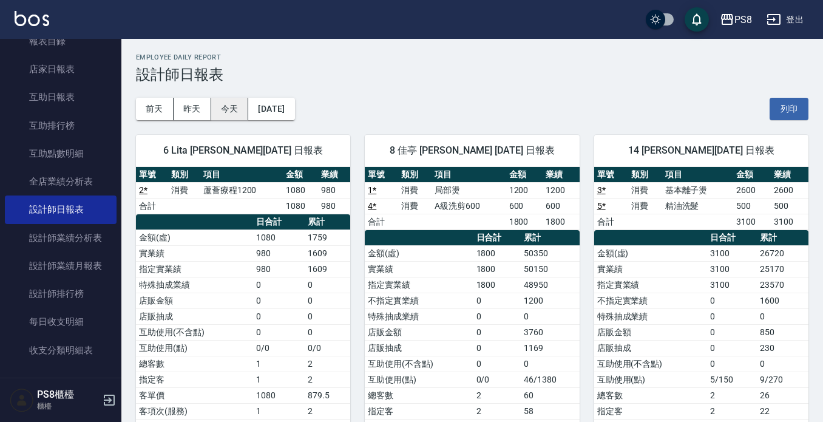
click at [245, 111] on button "今天" at bounding box center [230, 109] width 38 height 22
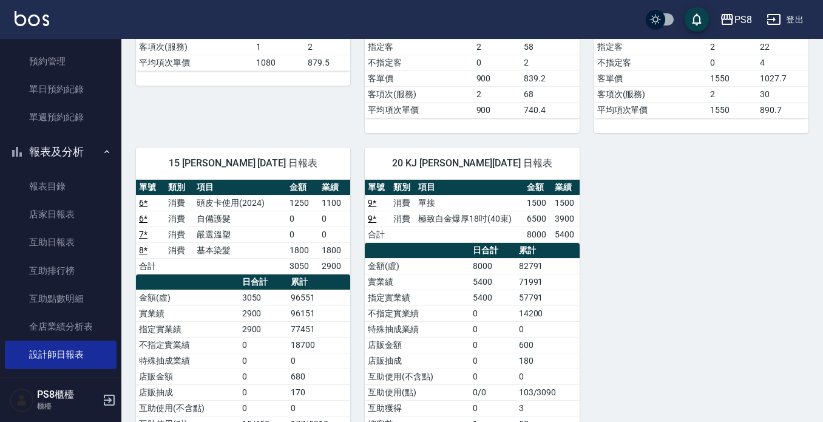
scroll to position [75, 0]
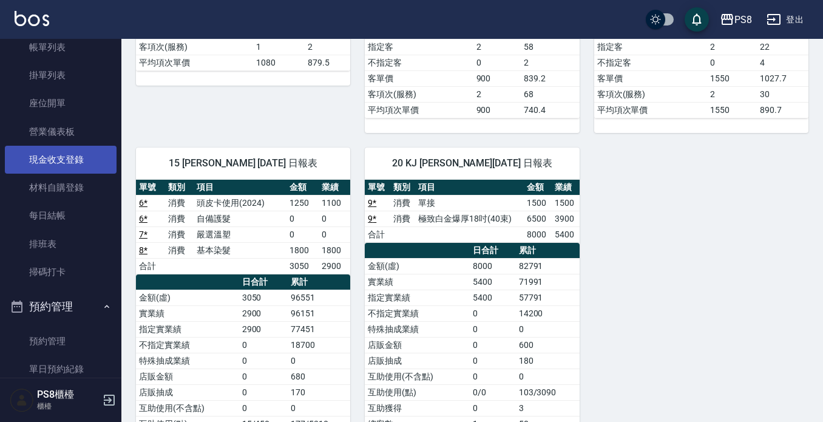
click at [64, 161] on link "現金收支登錄" at bounding box center [61, 160] width 112 height 28
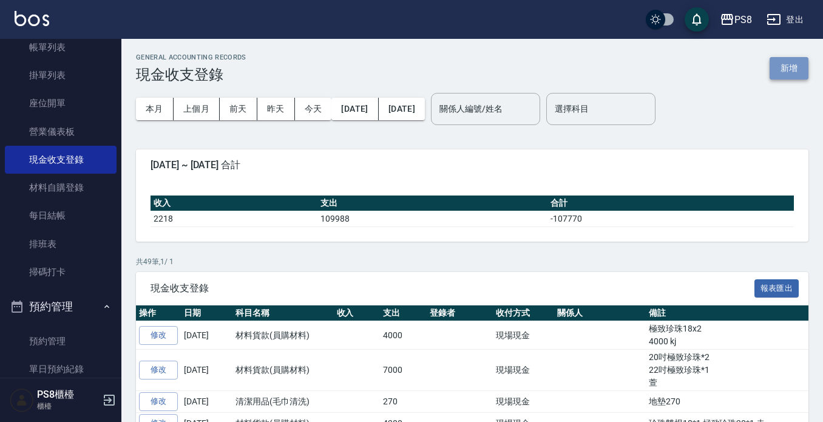
click at [791, 67] on button "新增" at bounding box center [789, 68] width 39 height 22
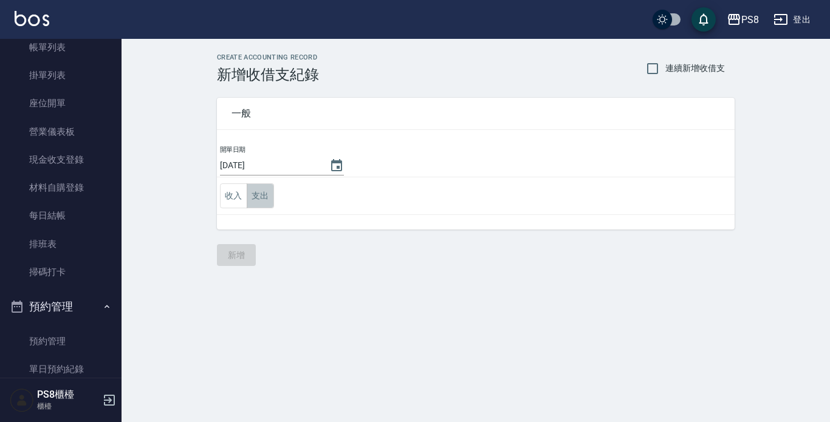
click at [267, 197] on button "支出" at bounding box center [260, 195] width 27 height 25
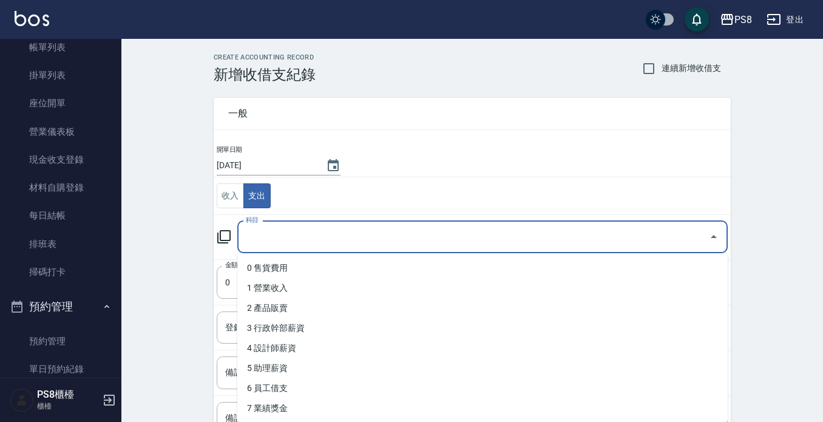
click at [321, 236] on input "科目" at bounding box center [474, 237] width 462 height 21
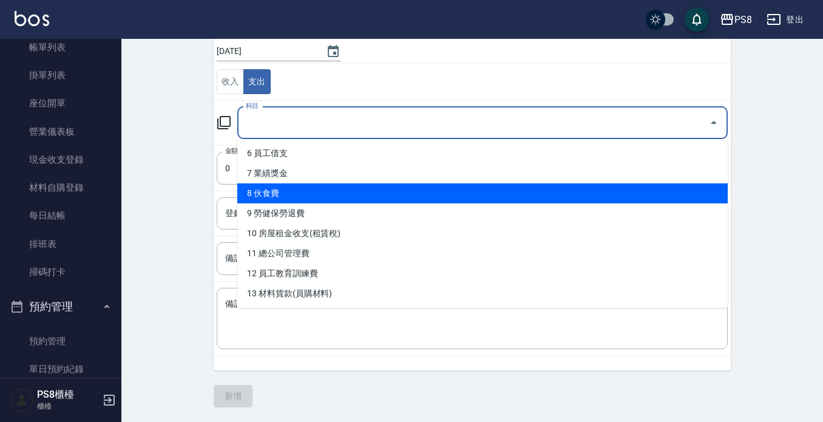
scroll to position [121, 0]
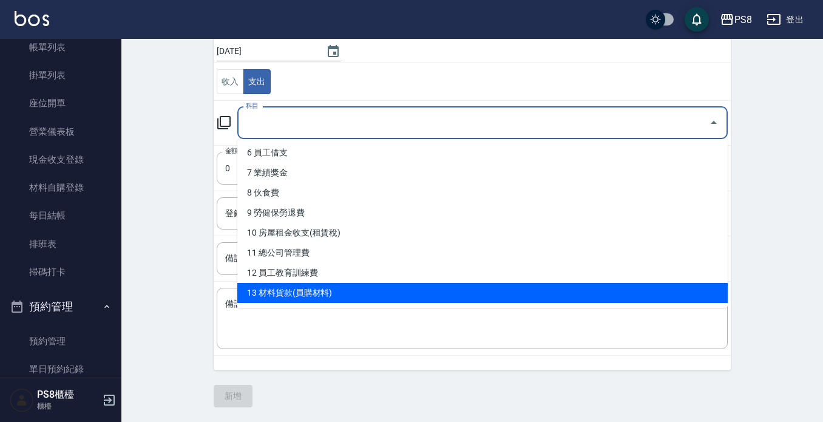
click at [311, 293] on li "13 材料貨款(員購材料)" at bounding box center [482, 293] width 491 height 20
type input "13 材料貨款(員購材料)"
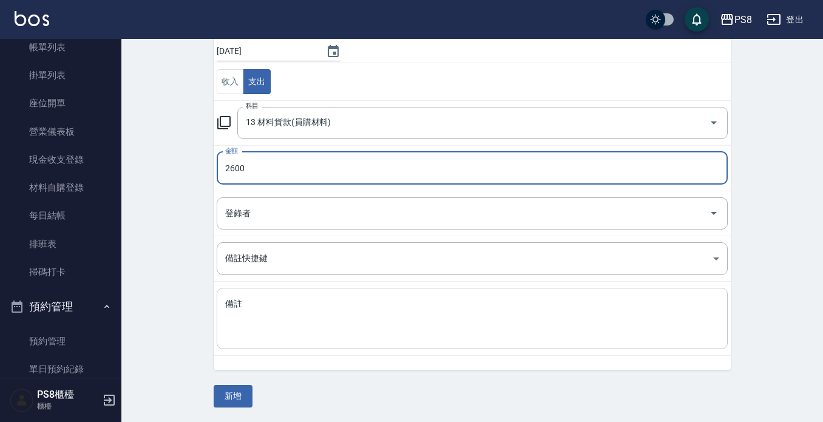
type input "2600"
click at [365, 313] on textarea "備註" at bounding box center [472, 318] width 494 height 41
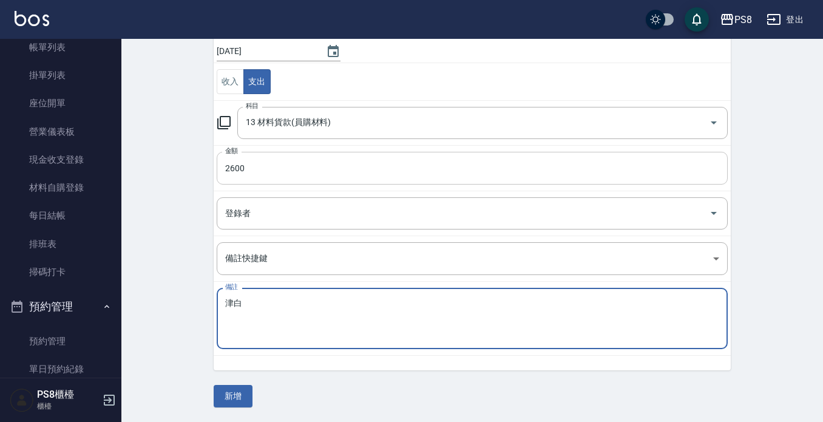
type textarea "金"
type textarea "白"
type textarea "白金極致18X1 2600 KJ"
click at [239, 397] on button "新增" at bounding box center [233, 396] width 39 height 22
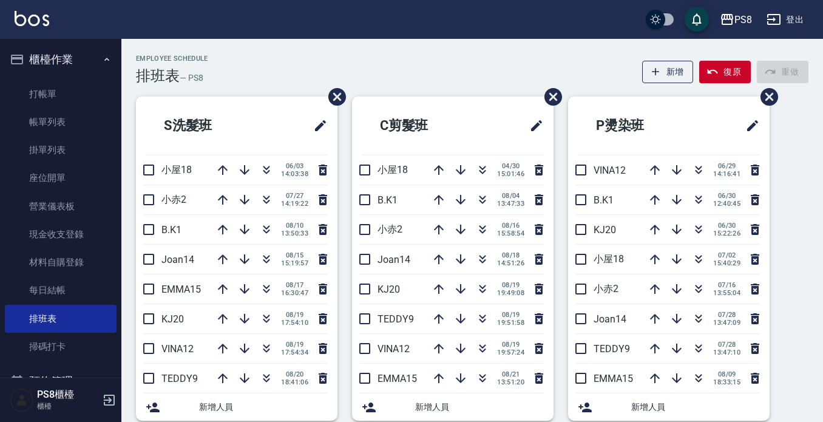
click at [44, 63] on button "櫃檯作業" at bounding box center [61, 60] width 112 height 32
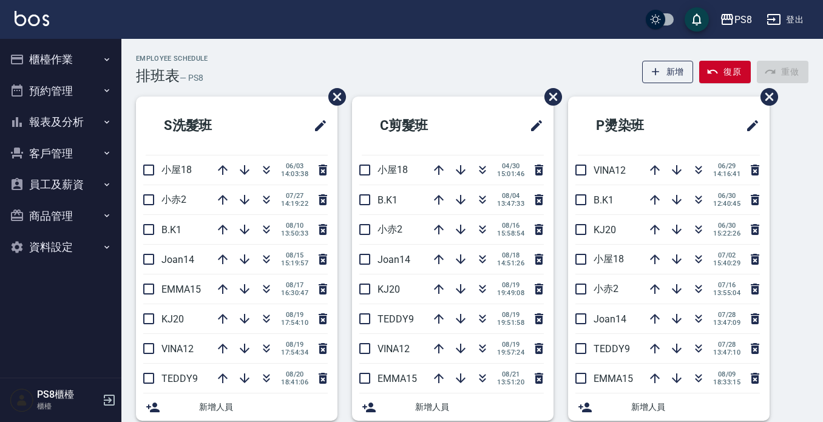
scroll to position [61, 0]
